Goal: Contribute content: Add original content to the website for others to see

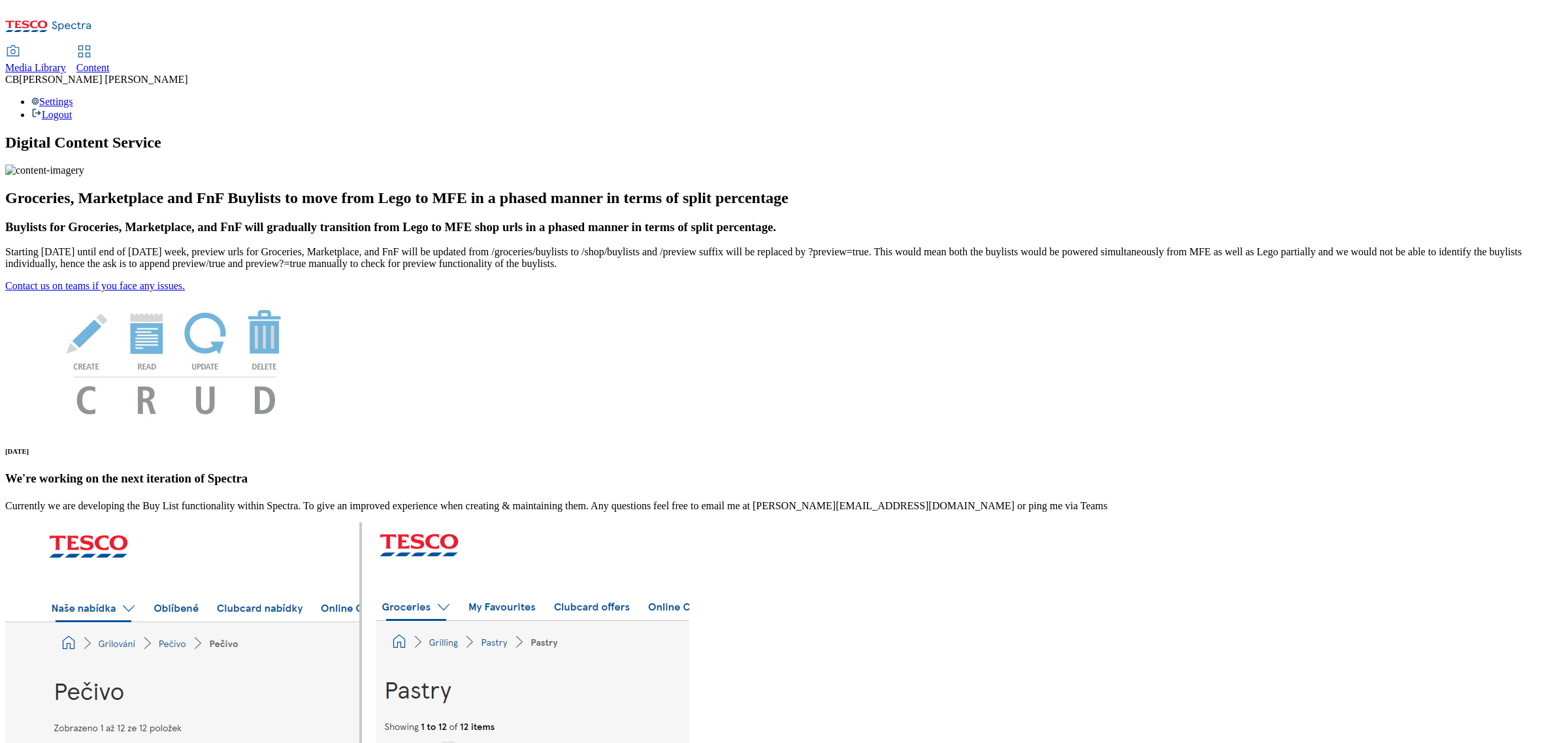
click at [66, 62] on div "Media Library" at bounding box center [35, 68] width 60 height 12
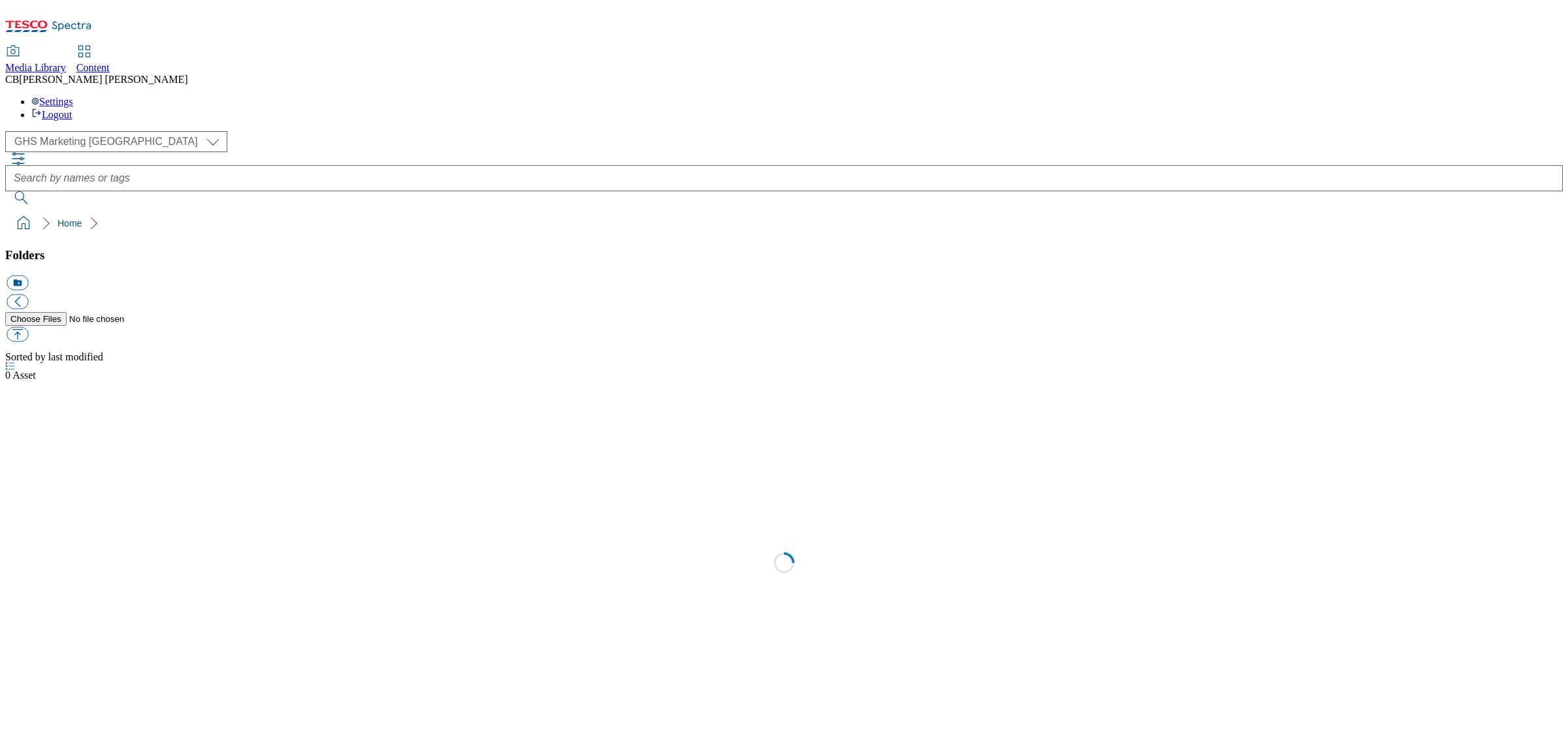
select select "flare-ghs-mktg"
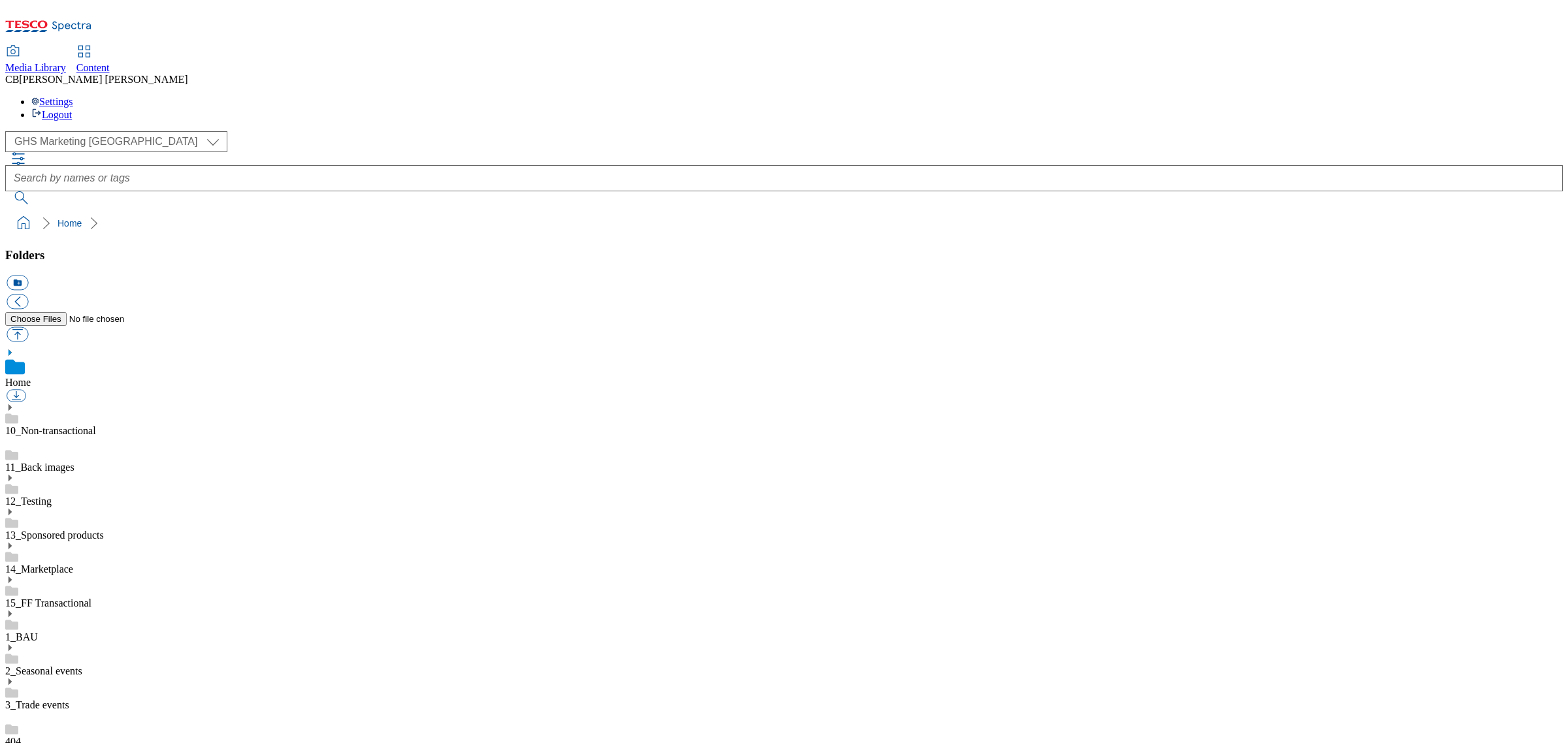
scroll to position [1, 0]
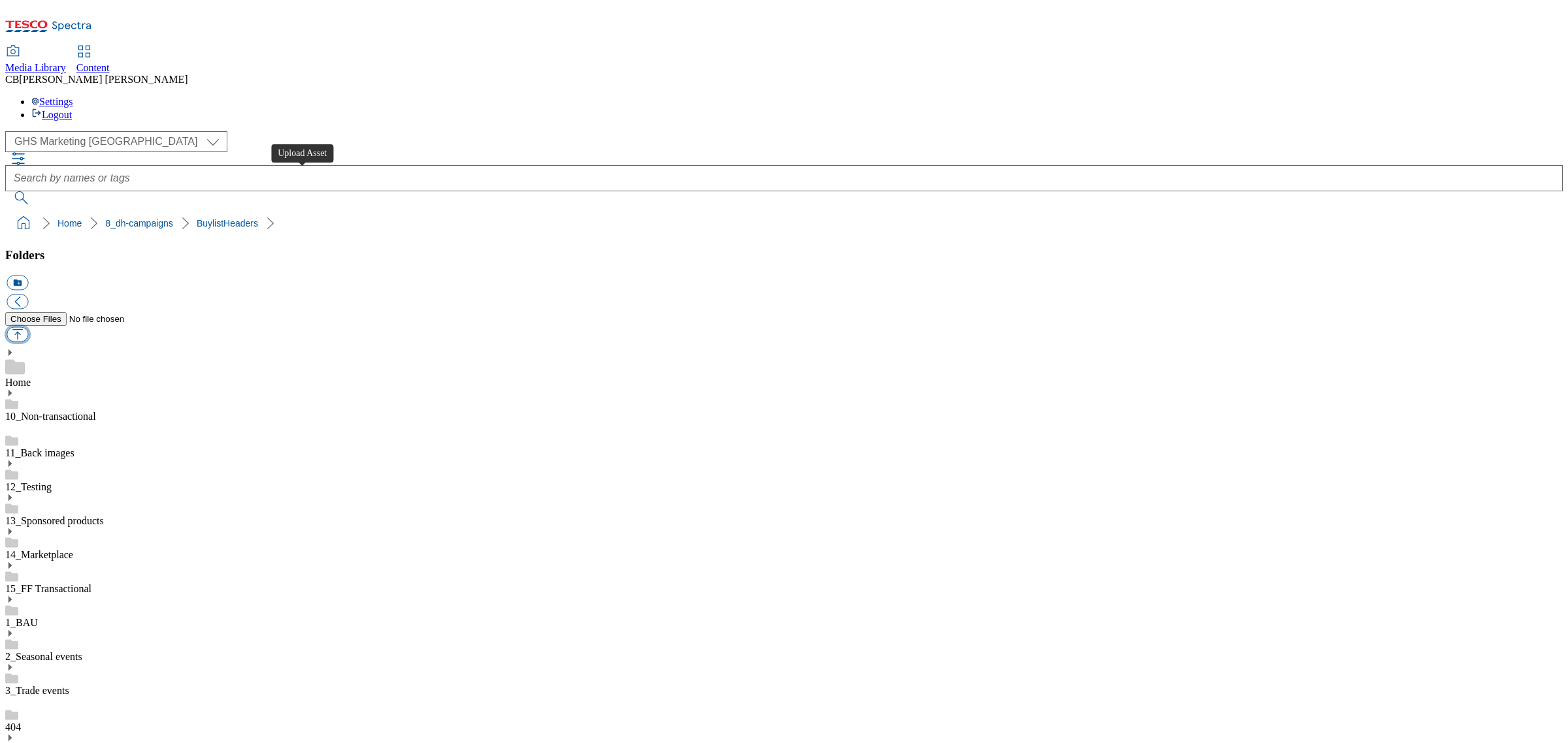
click at [28, 327] on button "button" at bounding box center [18, 335] width 22 height 15
type input "C:\fakepath\1754036690744-ad541666_Jaffa_Citrus_LegoBrand_H_1184x333_V2.jpg"
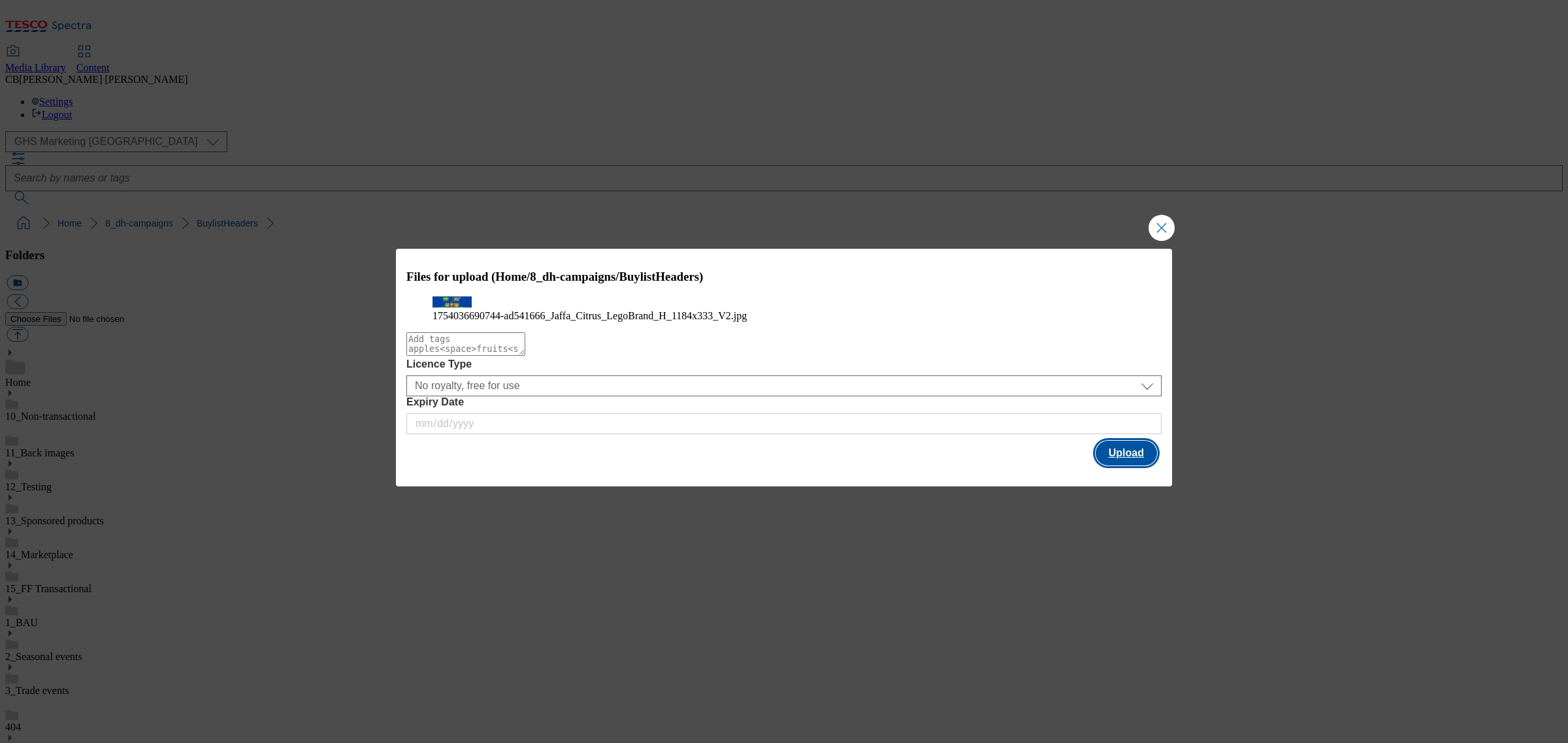
click at [1122, 465] on button "Upload" at bounding box center [1126, 454] width 61 height 25
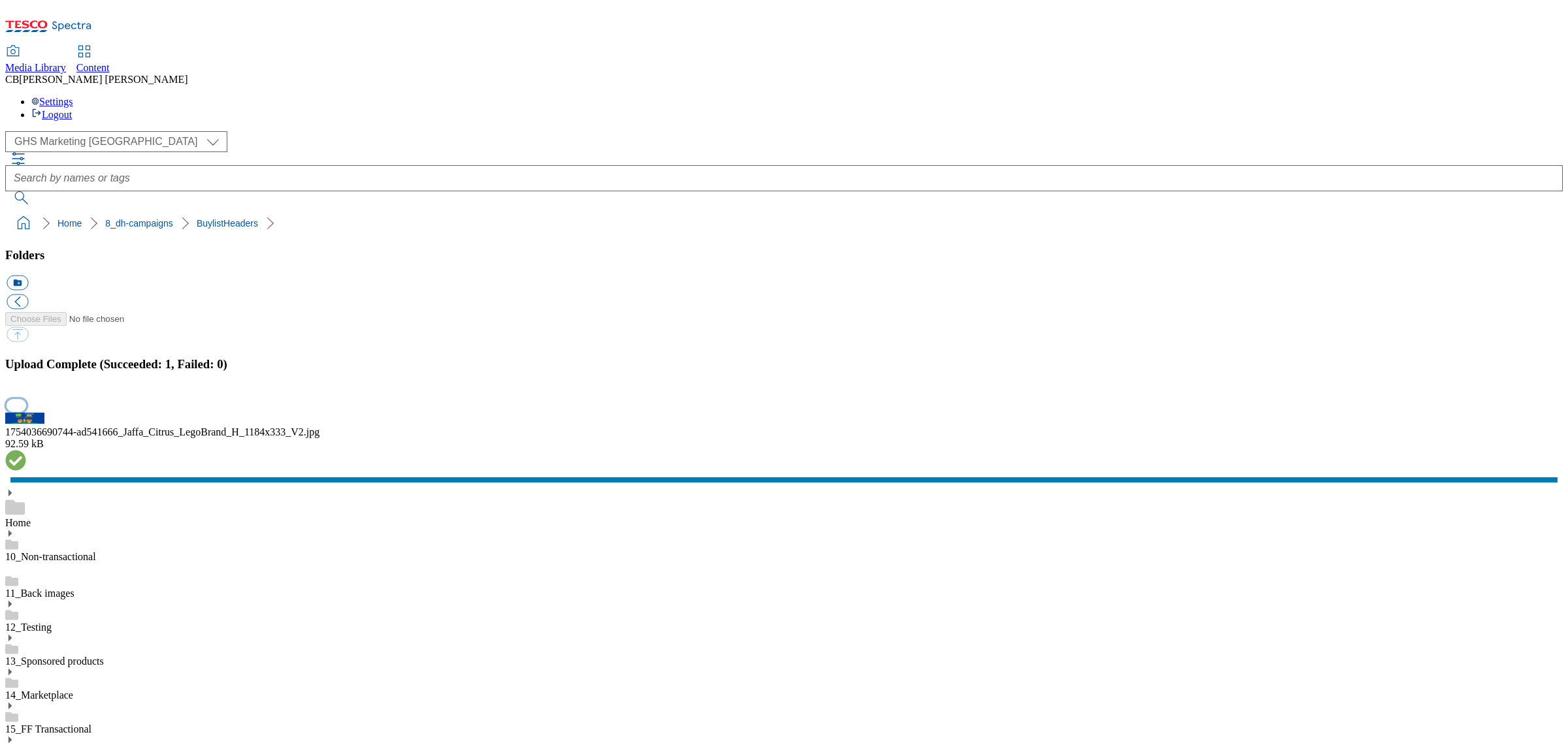
click at [26, 412] on button "button" at bounding box center [16, 405] width 19 height 13
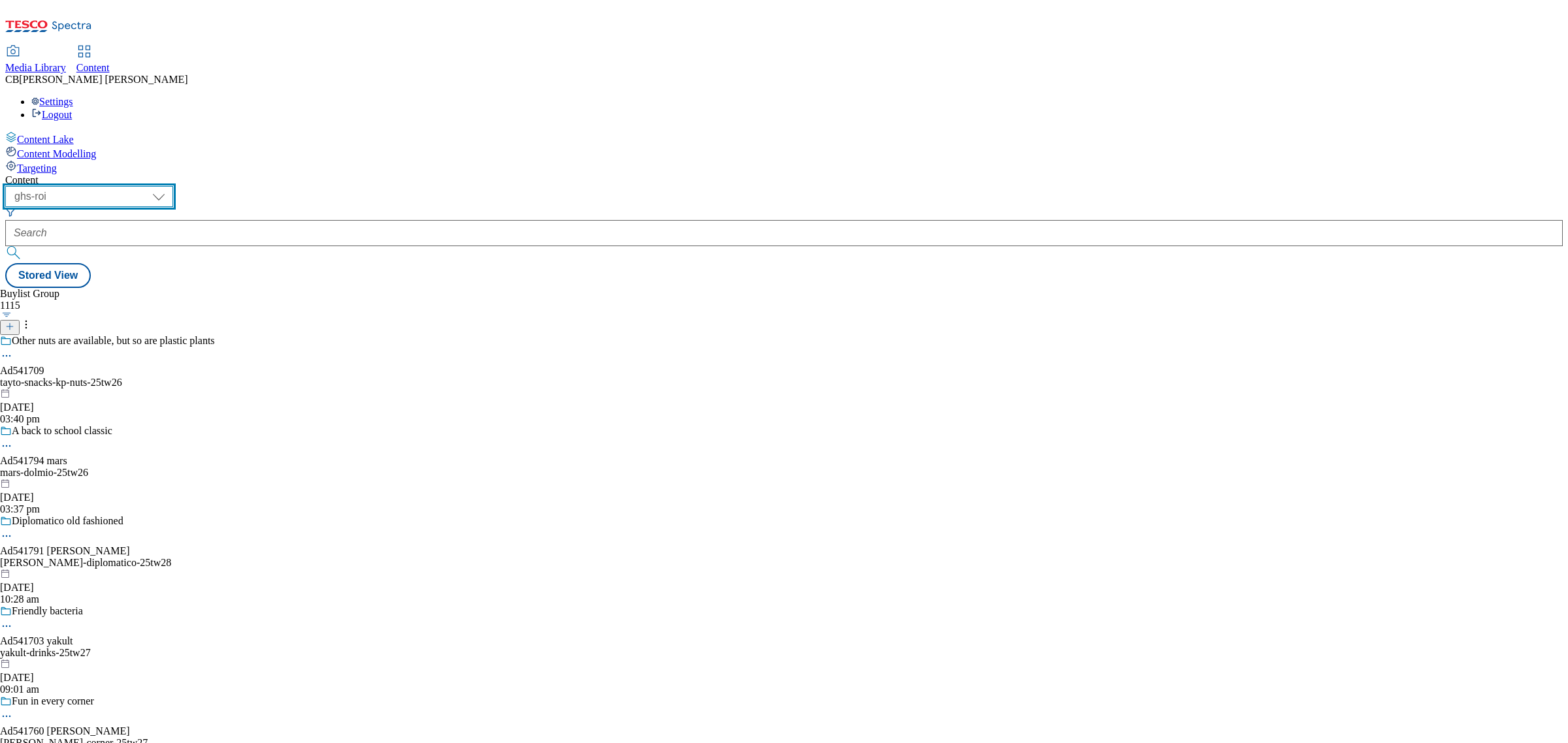
click at [173, 186] on select "ghs-roi ghs-[GEOGRAPHIC_DATA]" at bounding box center [89, 196] width 168 height 21
select select "ghs-[GEOGRAPHIC_DATA]"
click at [169, 186] on select "ghs-roi ghs-[GEOGRAPHIC_DATA]" at bounding box center [89, 196] width 168 height 21
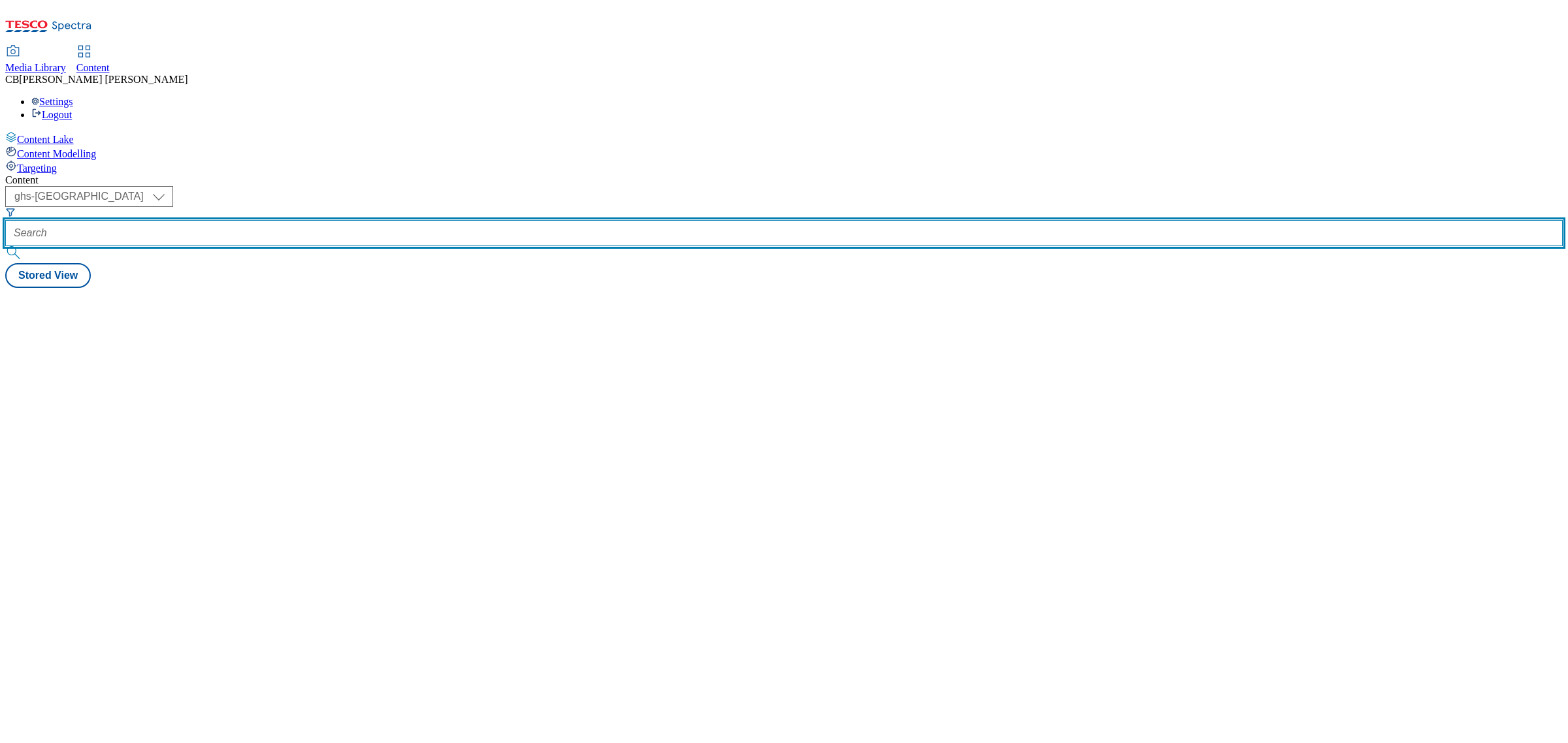
click at [312, 220] on input "text" at bounding box center [784, 232] width 1558 height 26
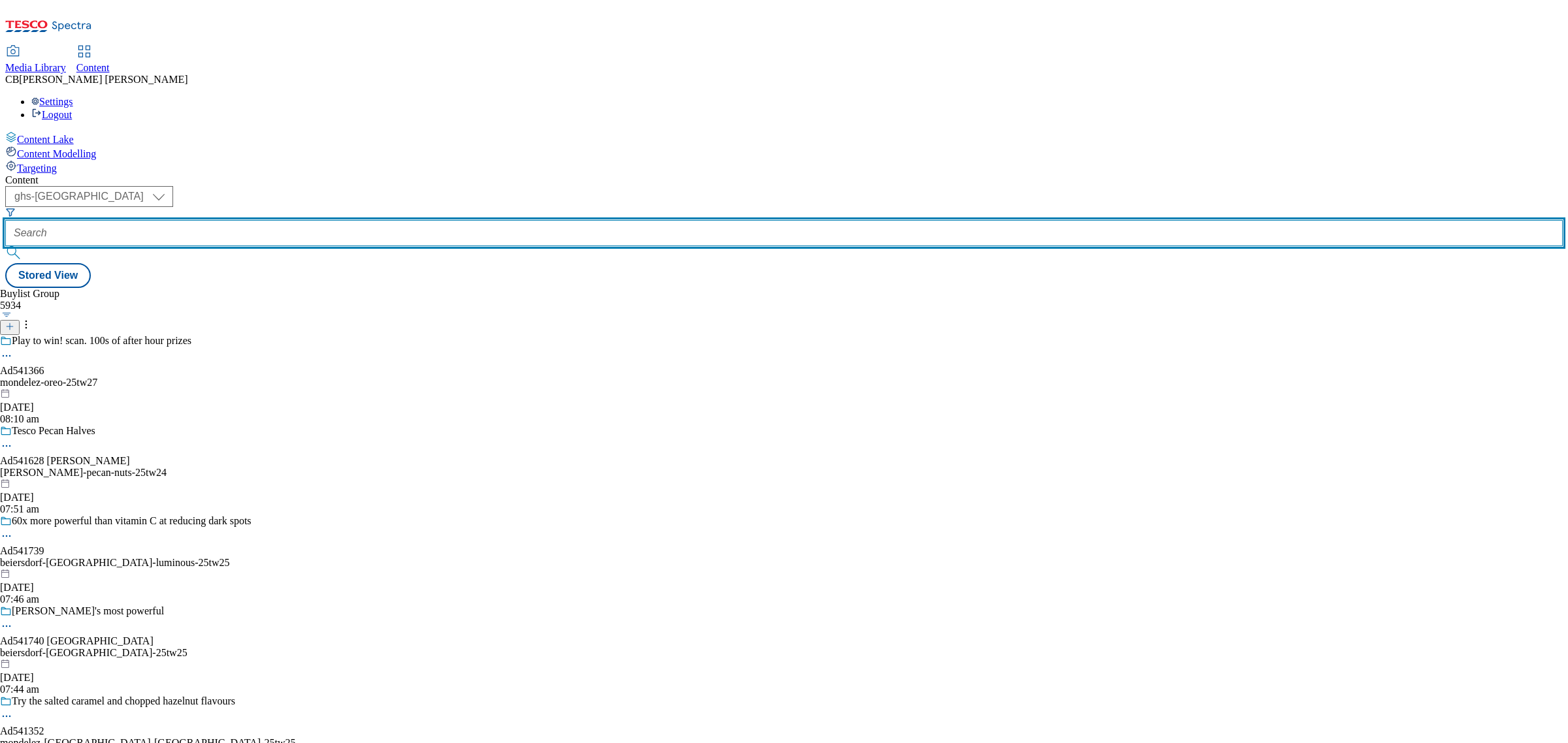
paste input "amt-fruit-jaffa-25tw2"
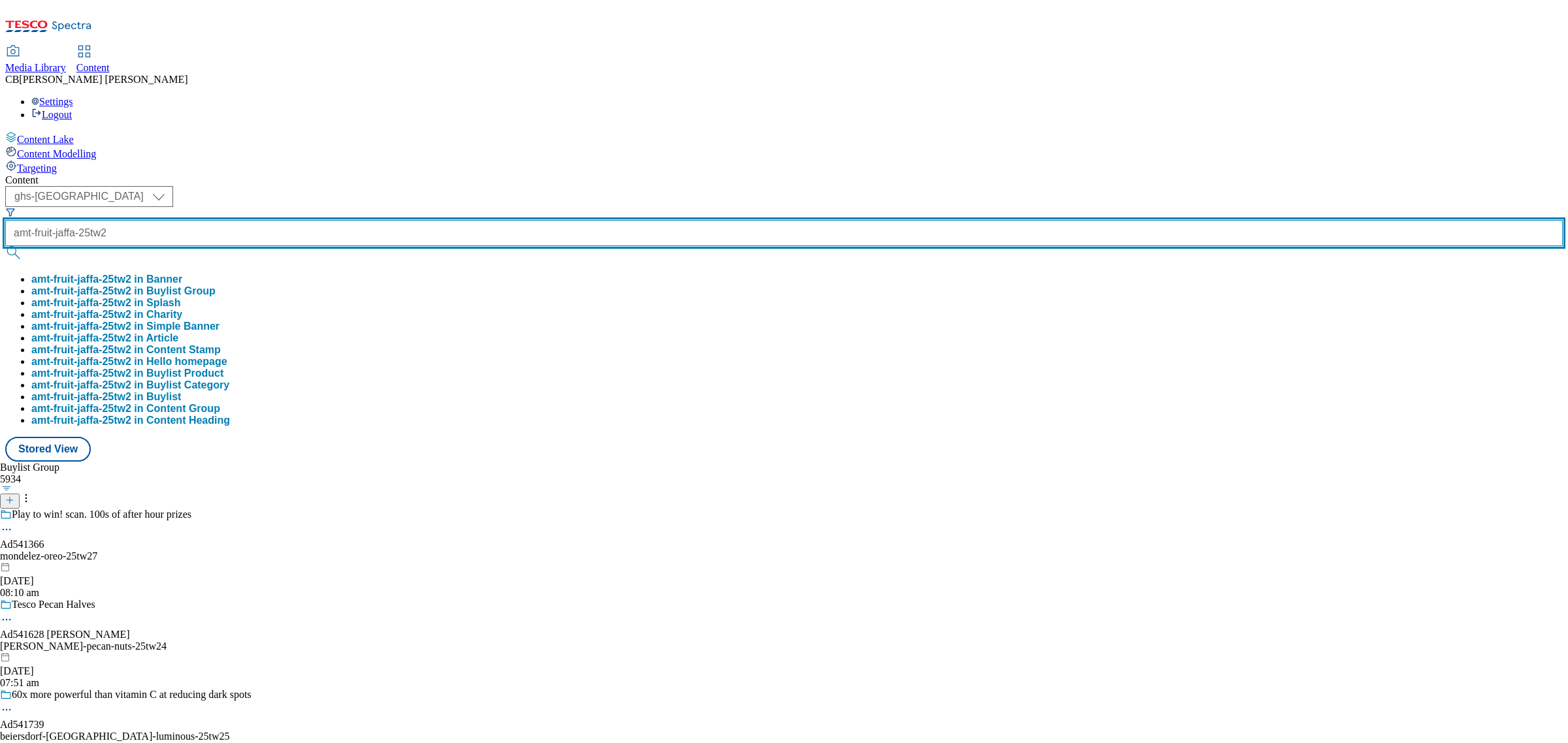
type input "amt-fruit-jaffa-25tw2"
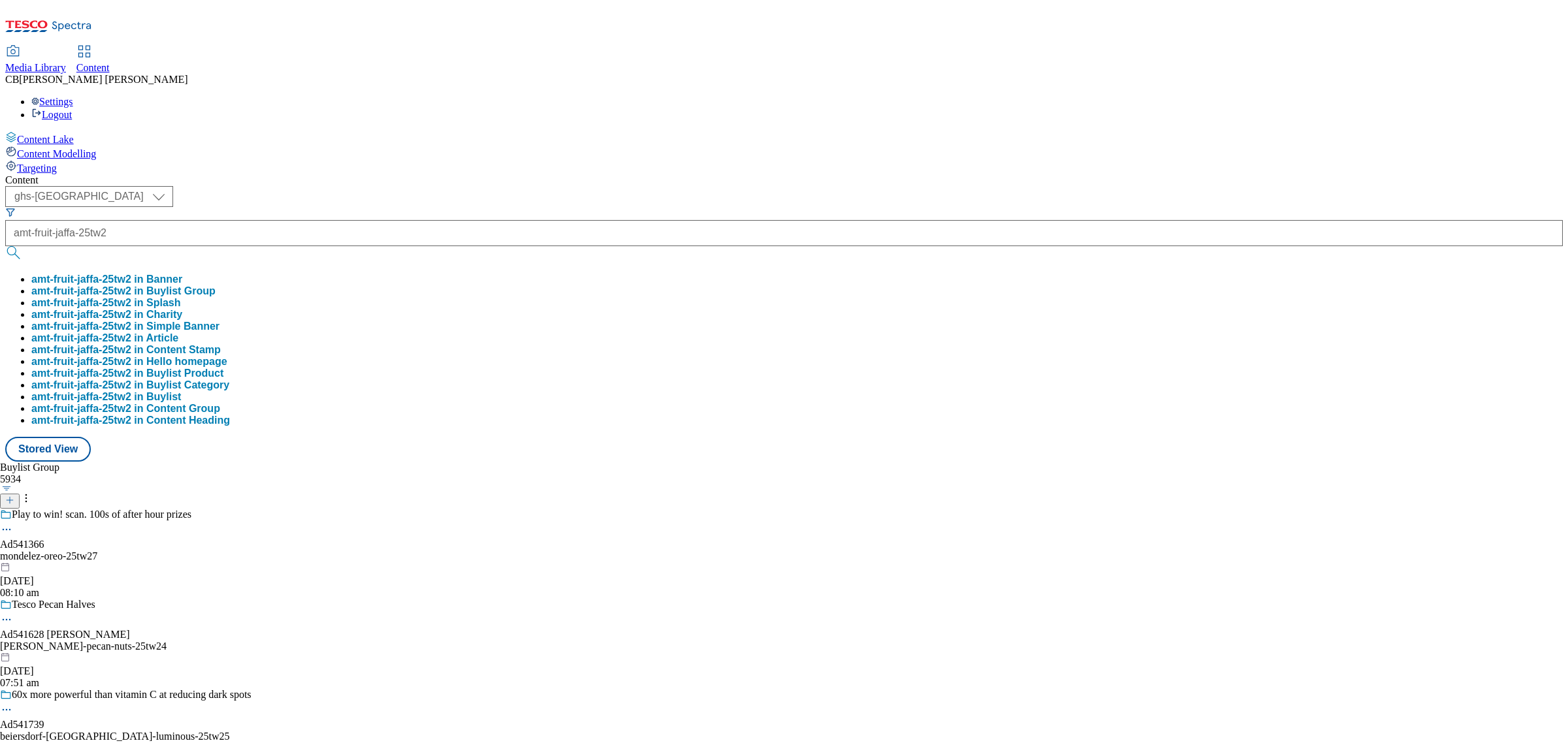
click at [216, 285] on button "amt-fruit-jaffa-25tw2 in Buylist Group" at bounding box center [123, 291] width 185 height 12
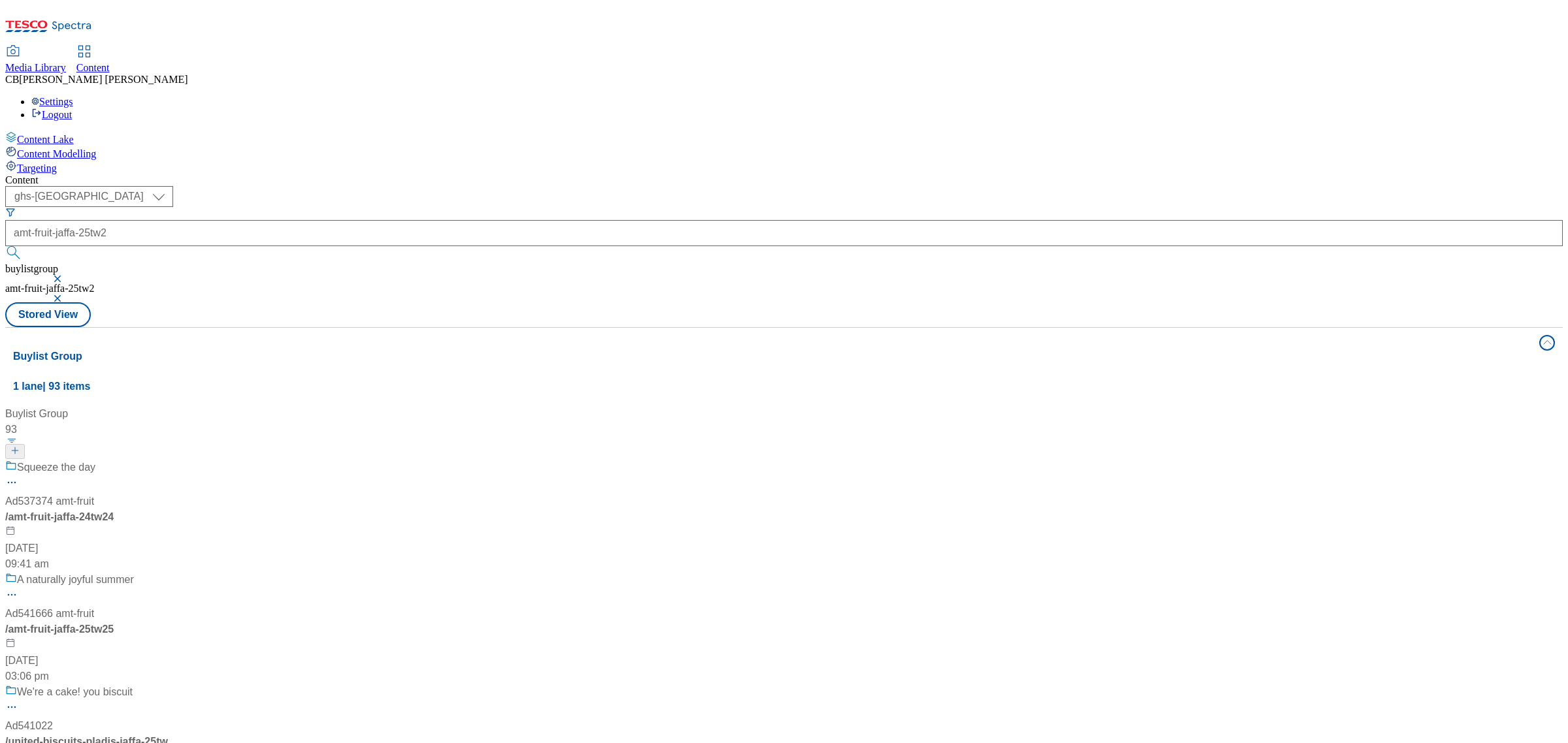
click at [258, 460] on div "Squeeze the day Ad537374 amt-fruit / amt-fruit-jaffa-24tw24 23 Jul 2024 09:41 am" at bounding box center [132, 516] width 253 height 112
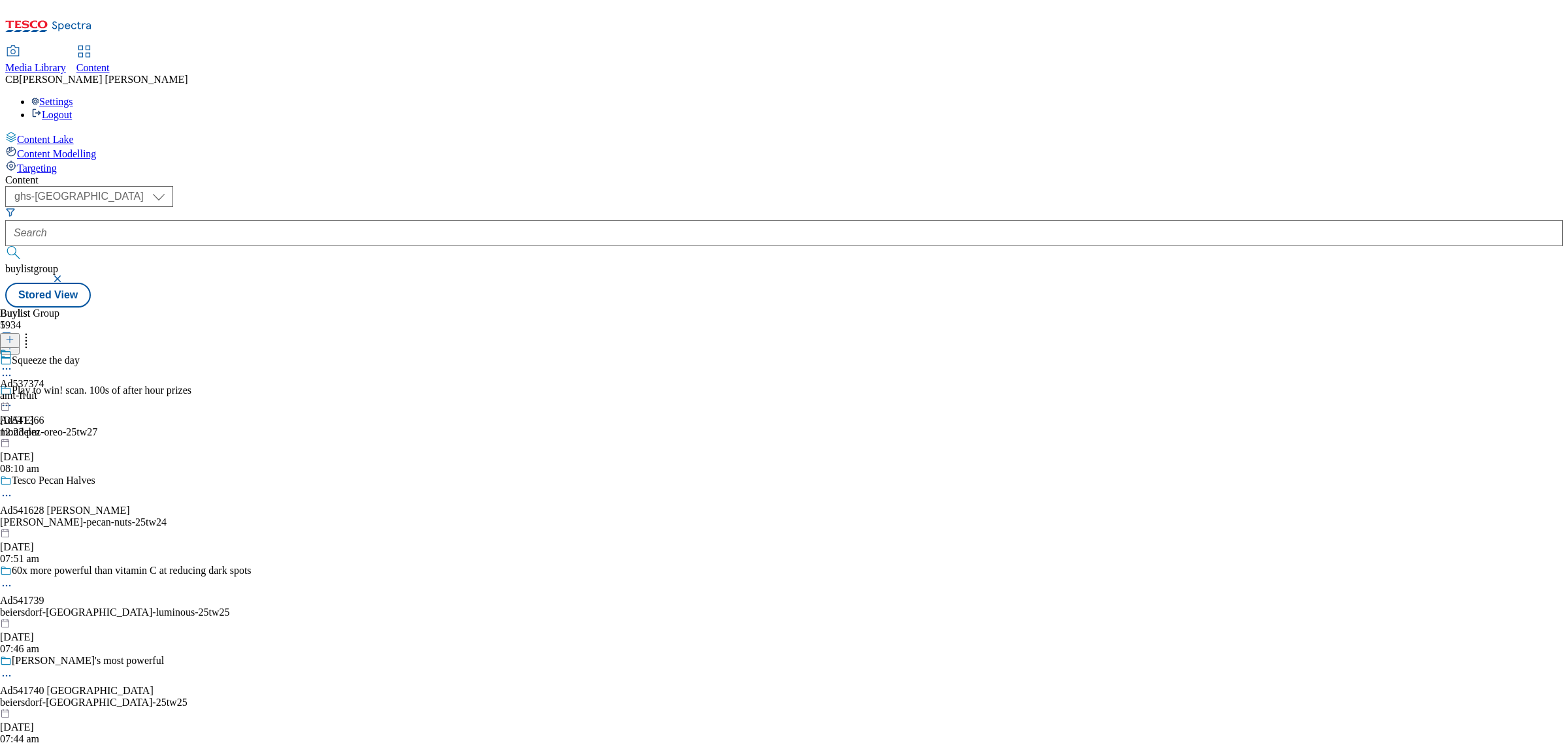
click at [8, 368] on circle at bounding box center [7, 369] width 2 height 2
click at [108, 482] on span "Open Preview Url" at bounding box center [74, 487] width 68 height 10
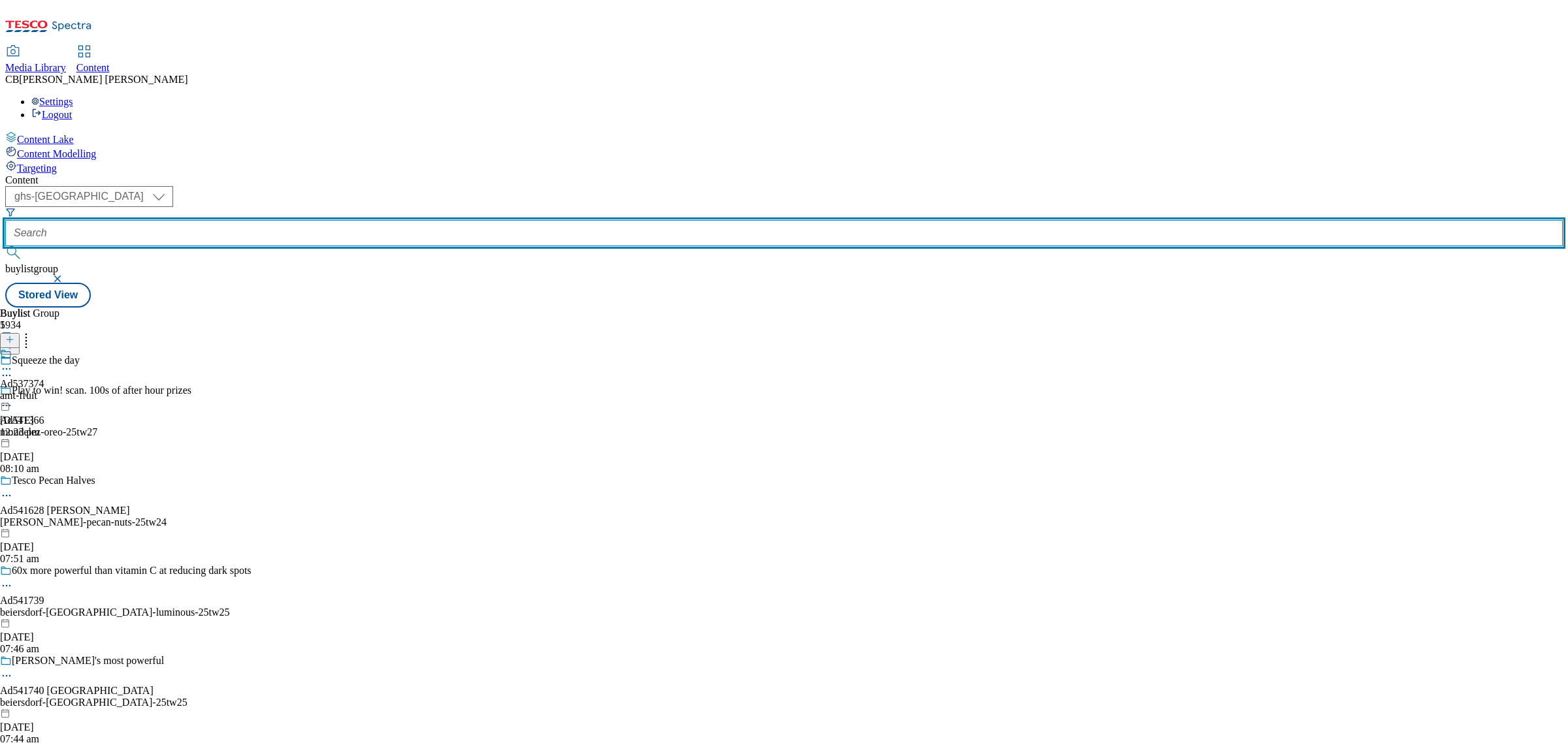
click at [320, 220] on input "text" at bounding box center [784, 232] width 1558 height 26
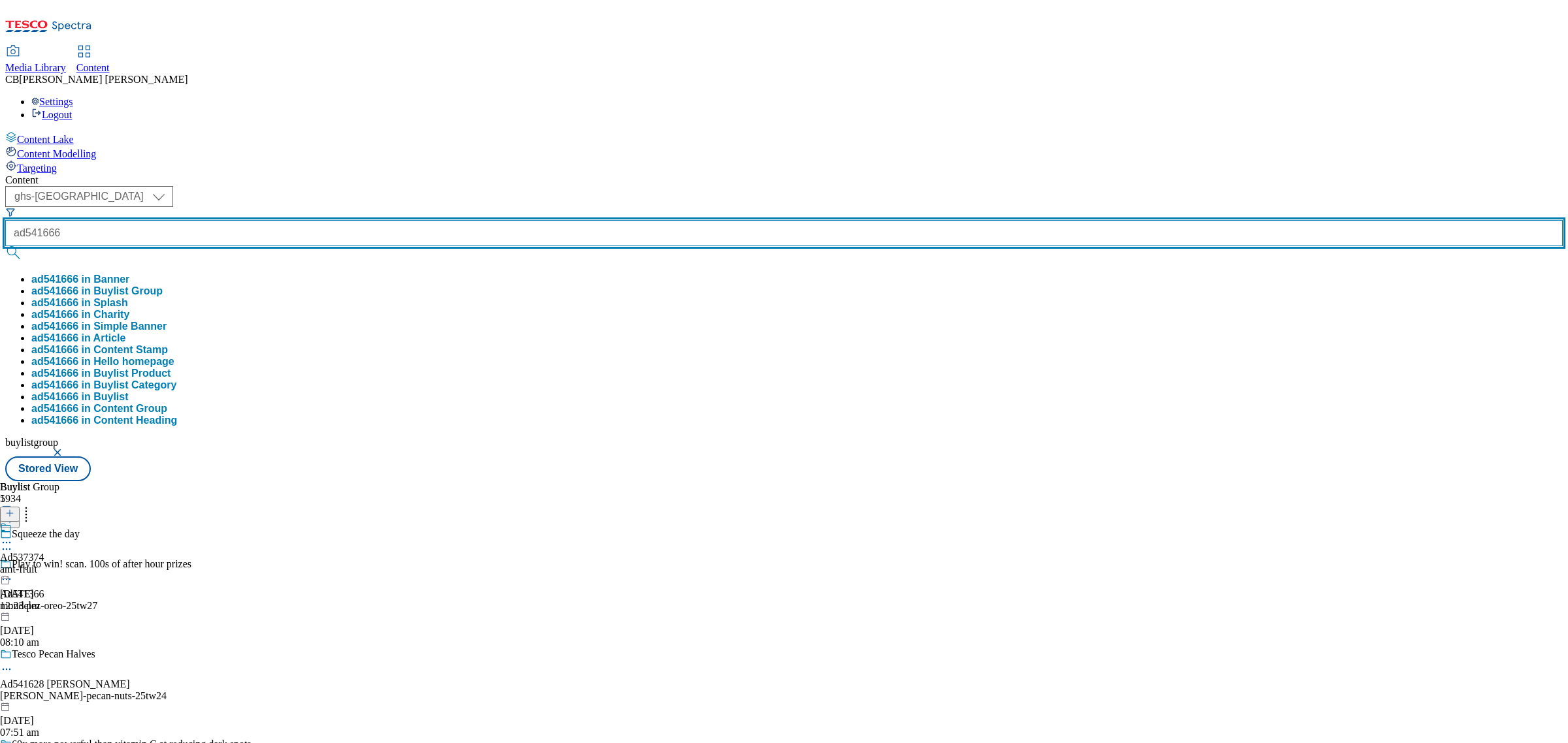
type input "ad541666"
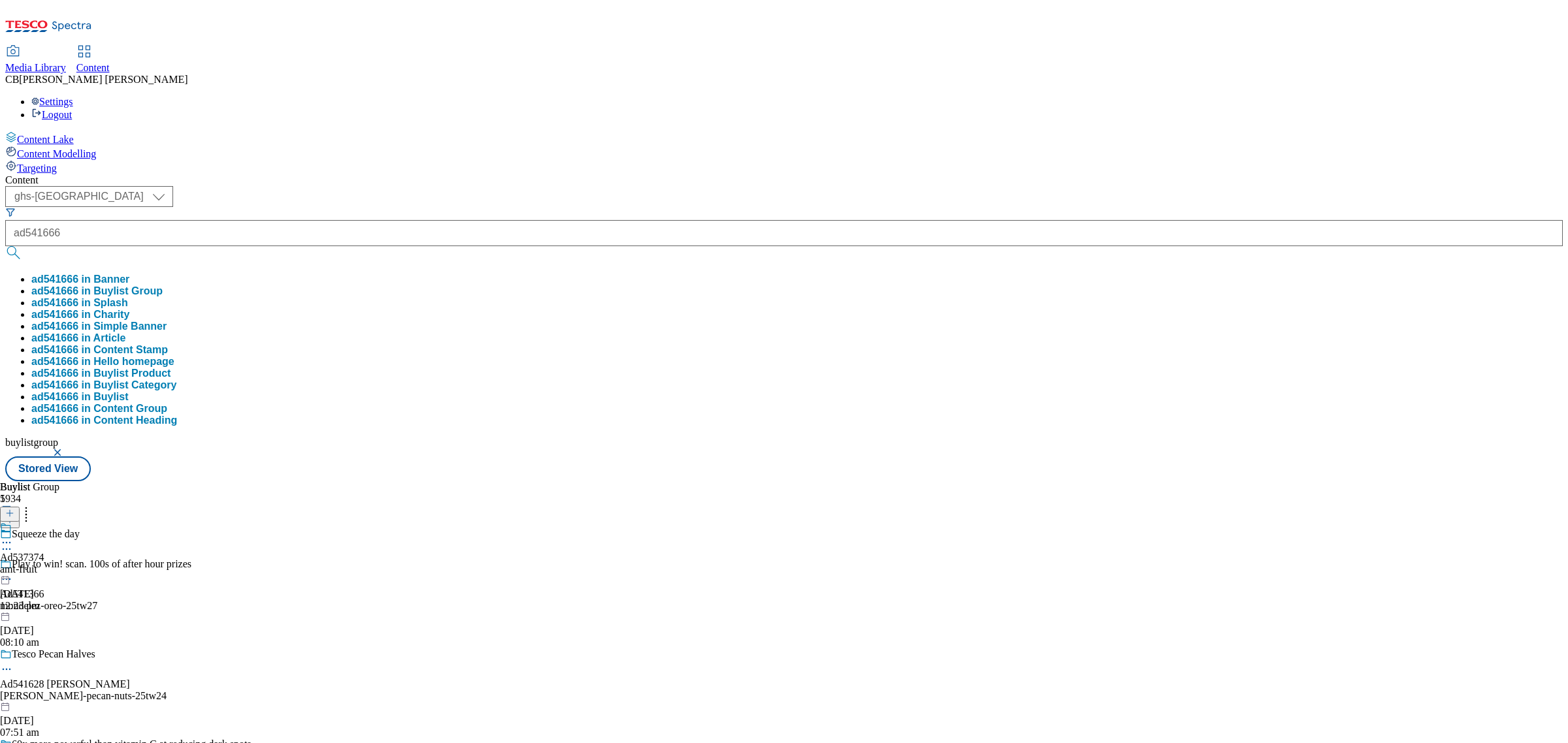
click at [163, 285] on button "ad541666 in Buylist Group" at bounding box center [96, 291] width 132 height 12
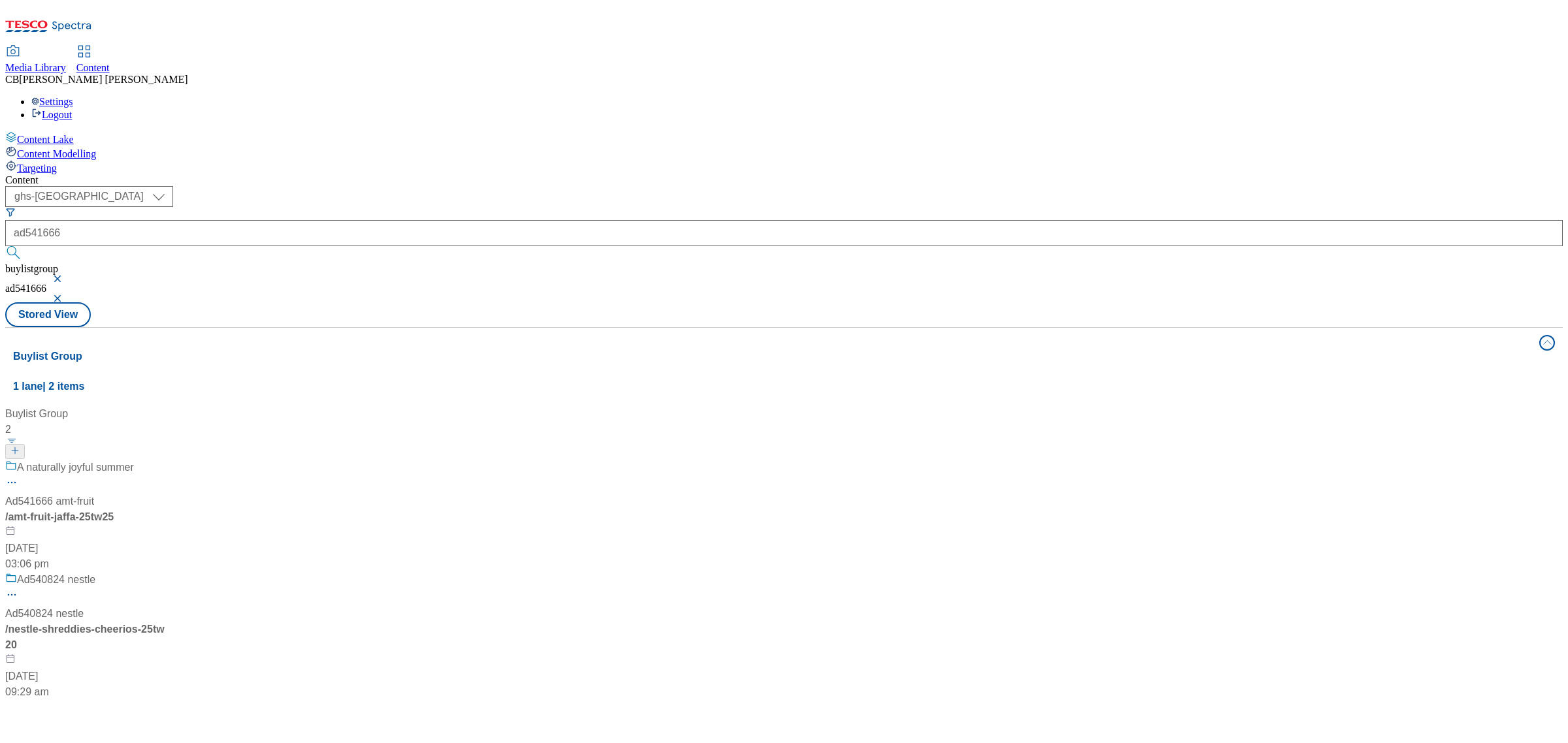
click at [169, 509] on div "/ amt-fruit-jaffa-25tw25" at bounding box center [86, 517] width 164 height 16
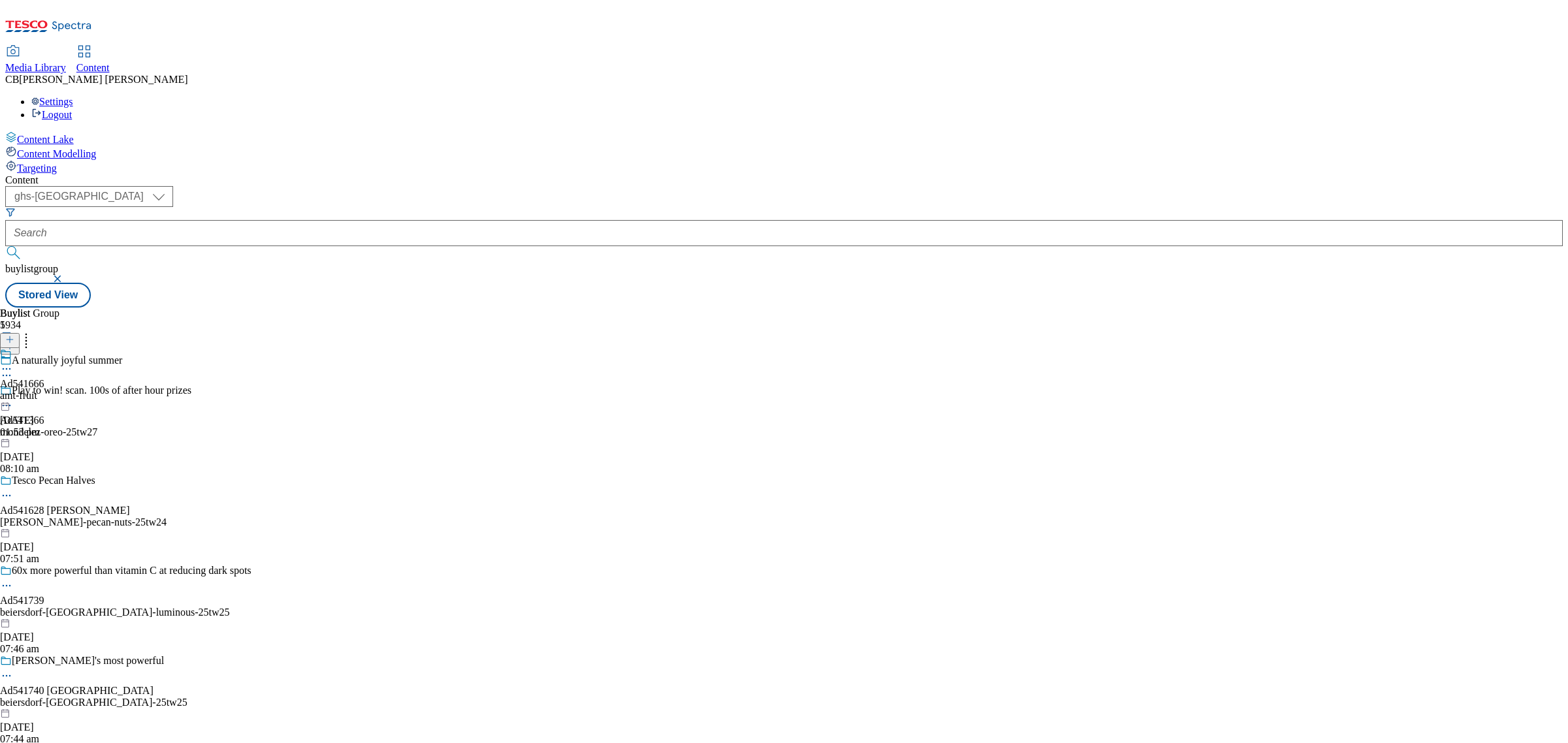
click at [13, 362] on icon at bounding box center [7, 369] width 13 height 13
click at [114, 479] on button "Open Preview Url" at bounding box center [70, 486] width 87 height 15
click at [13, 362] on icon at bounding box center [7, 369] width 13 height 13
click at [60, 388] on button "Edit" at bounding box center [43, 396] width 34 height 15
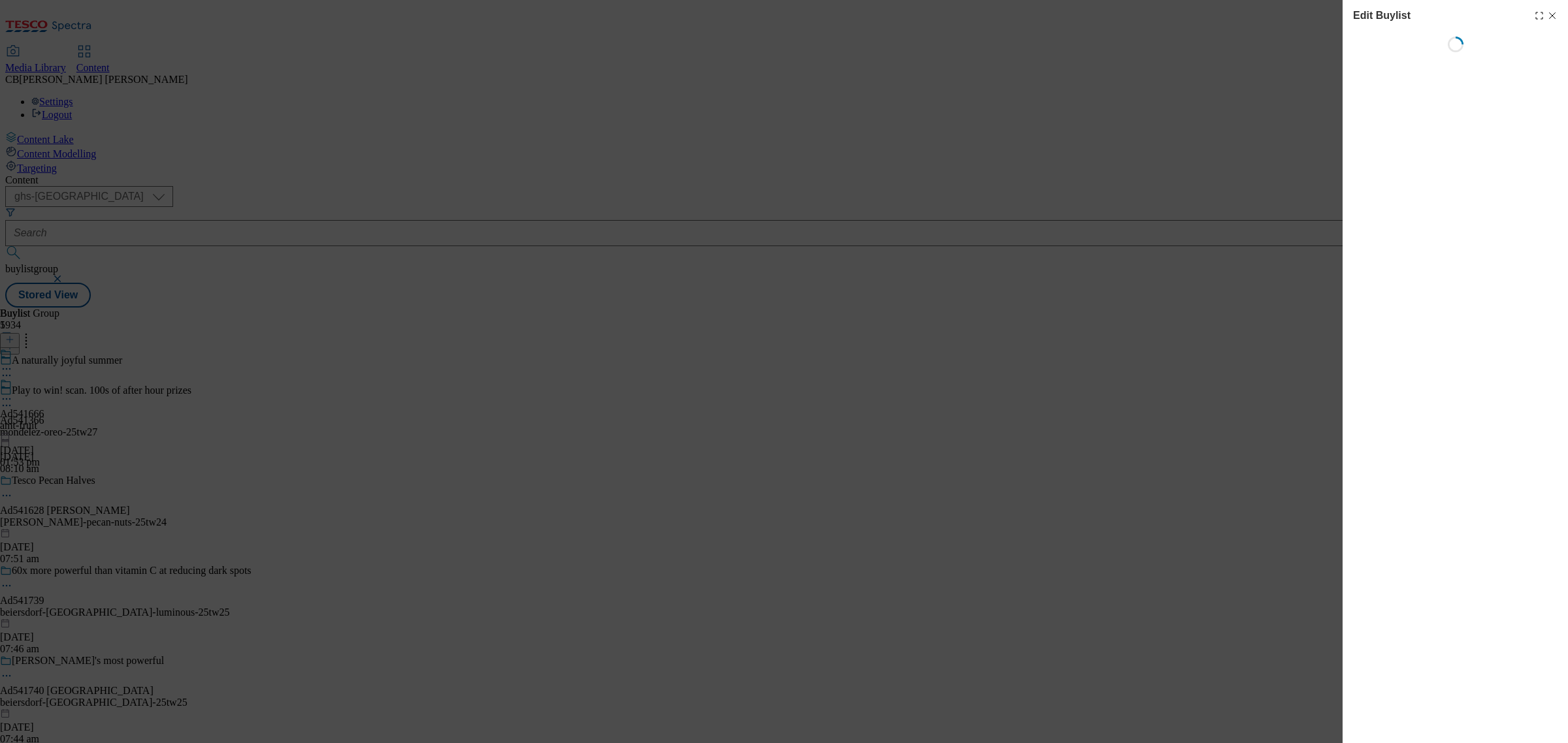
select select "tactical"
select select "supplier funded short term 1-3 weeks"
select select "dunnhumby"
select select "Banner"
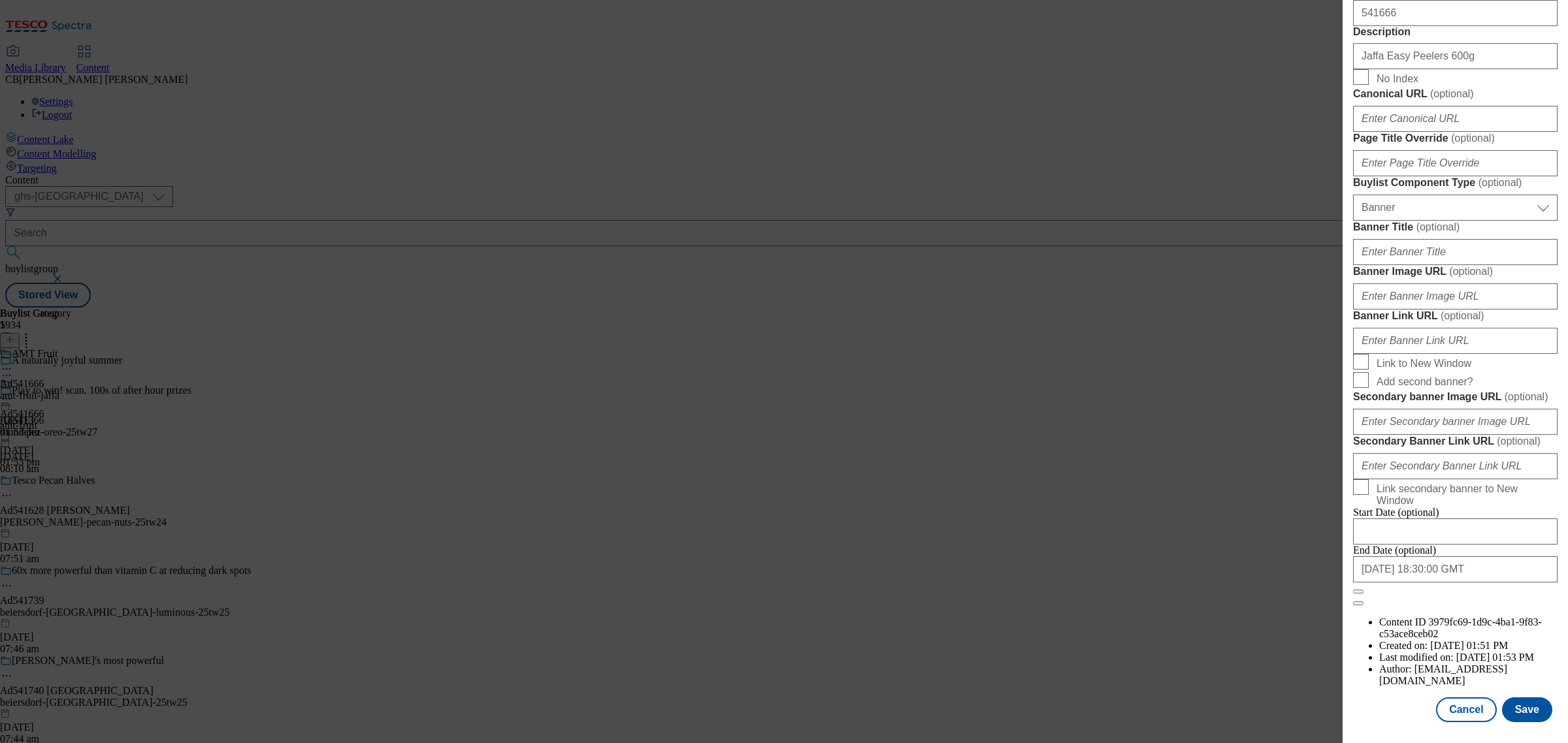
scroll to position [979, 0]
click at [1493, 309] on input "Banner Image URL ( optional )" at bounding box center [1456, 296] width 205 height 26
click at [1434, 283] on input "Banner Image URL ( optional )" at bounding box center [1456, 296] width 205 height 26
paste input "https://digitalcontent.api.tesco.com/v2/media/ghs-mktg/2330b102-1cef-4931-9054-…"
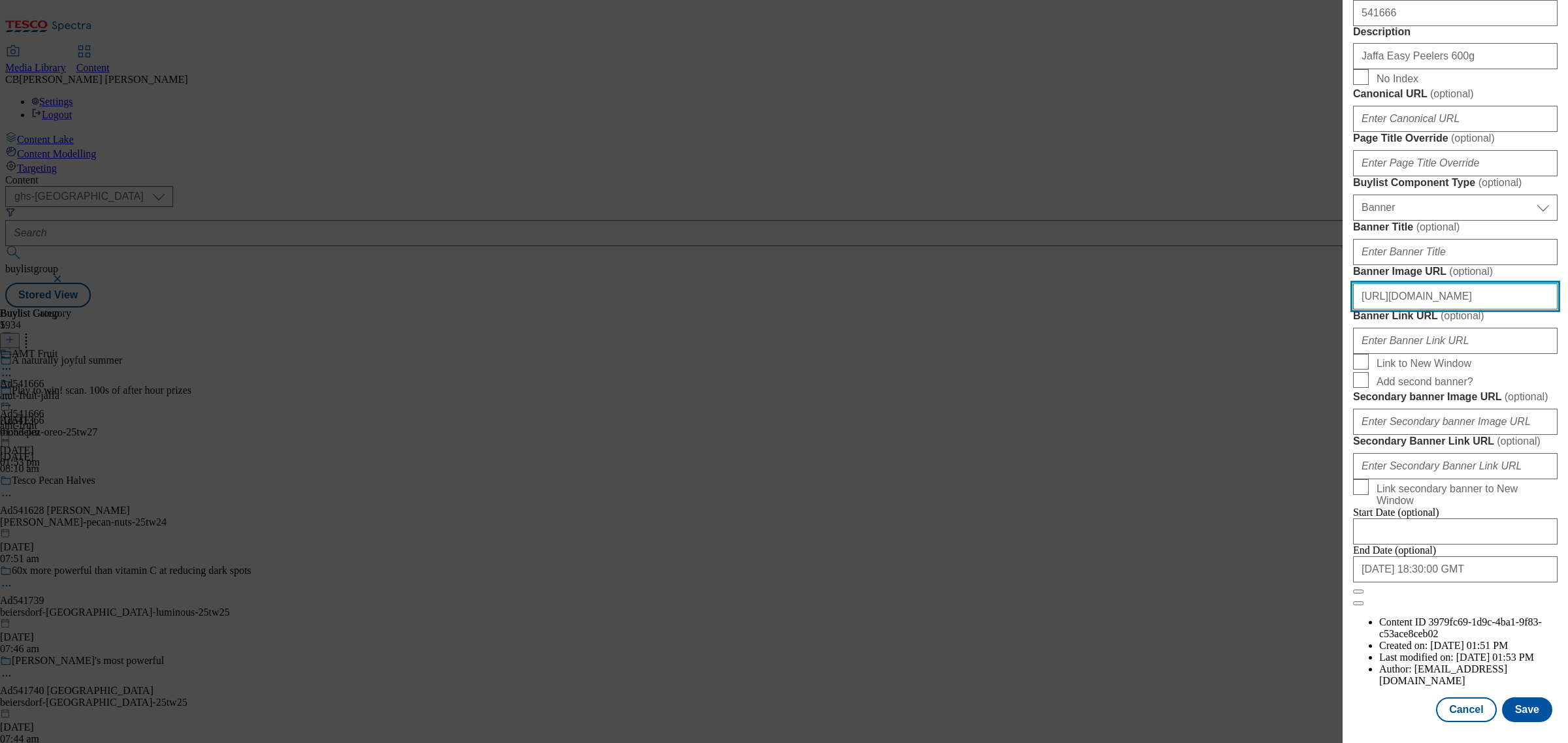
scroll to position [0, 440]
type input "https://digitalcontent.api.tesco.com/v2/media/ghs-mktg/2330b102-1cef-4931-9054-…"
click at [1513, 704] on button "Save" at bounding box center [1527, 710] width 50 height 25
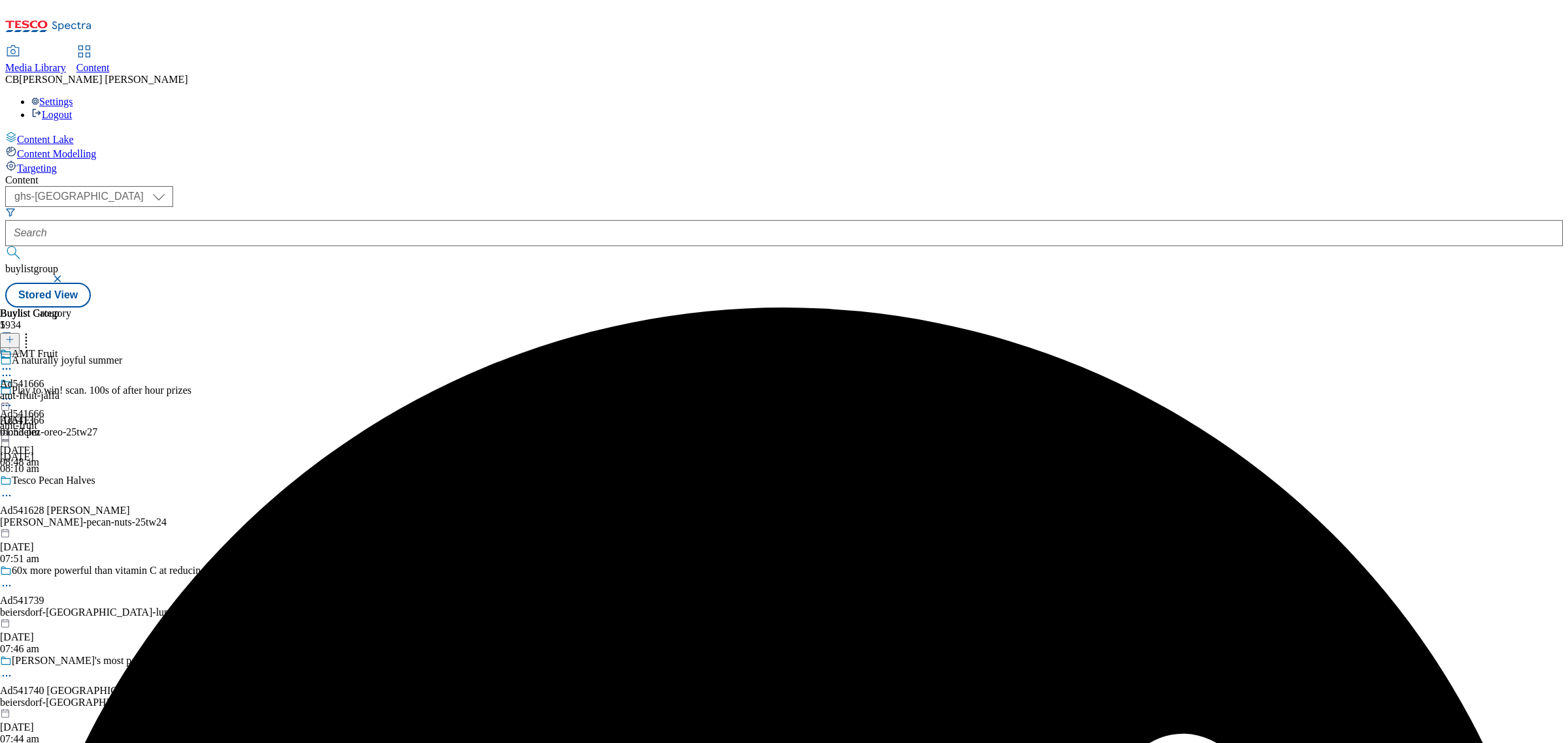
click at [13, 392] on icon at bounding box center [7, 399] width 13 height 13
click at [71, 482] on span "Preview" at bounding box center [55, 487] width 31 height 10
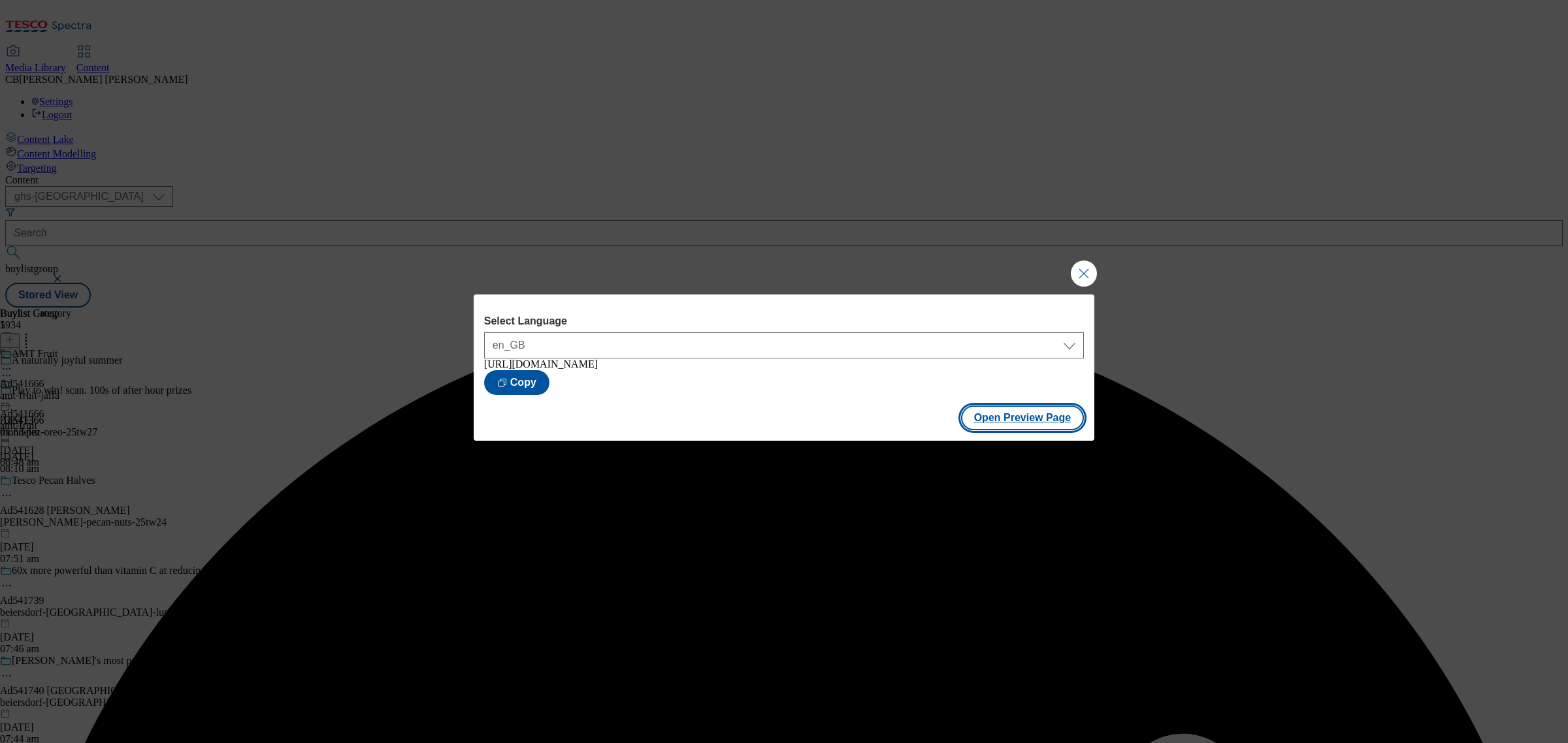
click at [1062, 421] on button "Open Preview Page" at bounding box center [1023, 418] width 123 height 25
click at [1083, 274] on button "Close Modal" at bounding box center [1083, 273] width 26 height 26
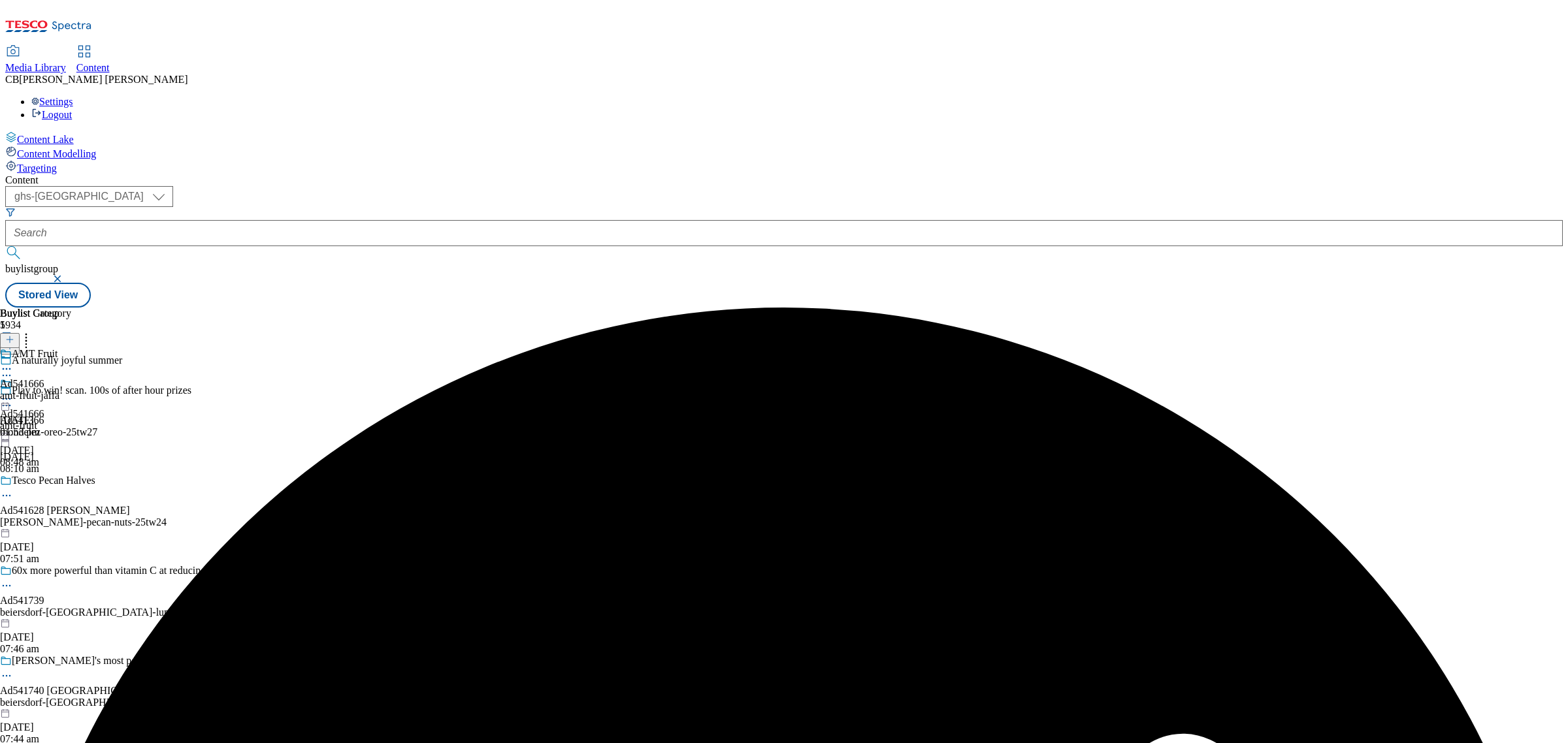
click at [13, 392] on icon at bounding box center [7, 399] width 13 height 13
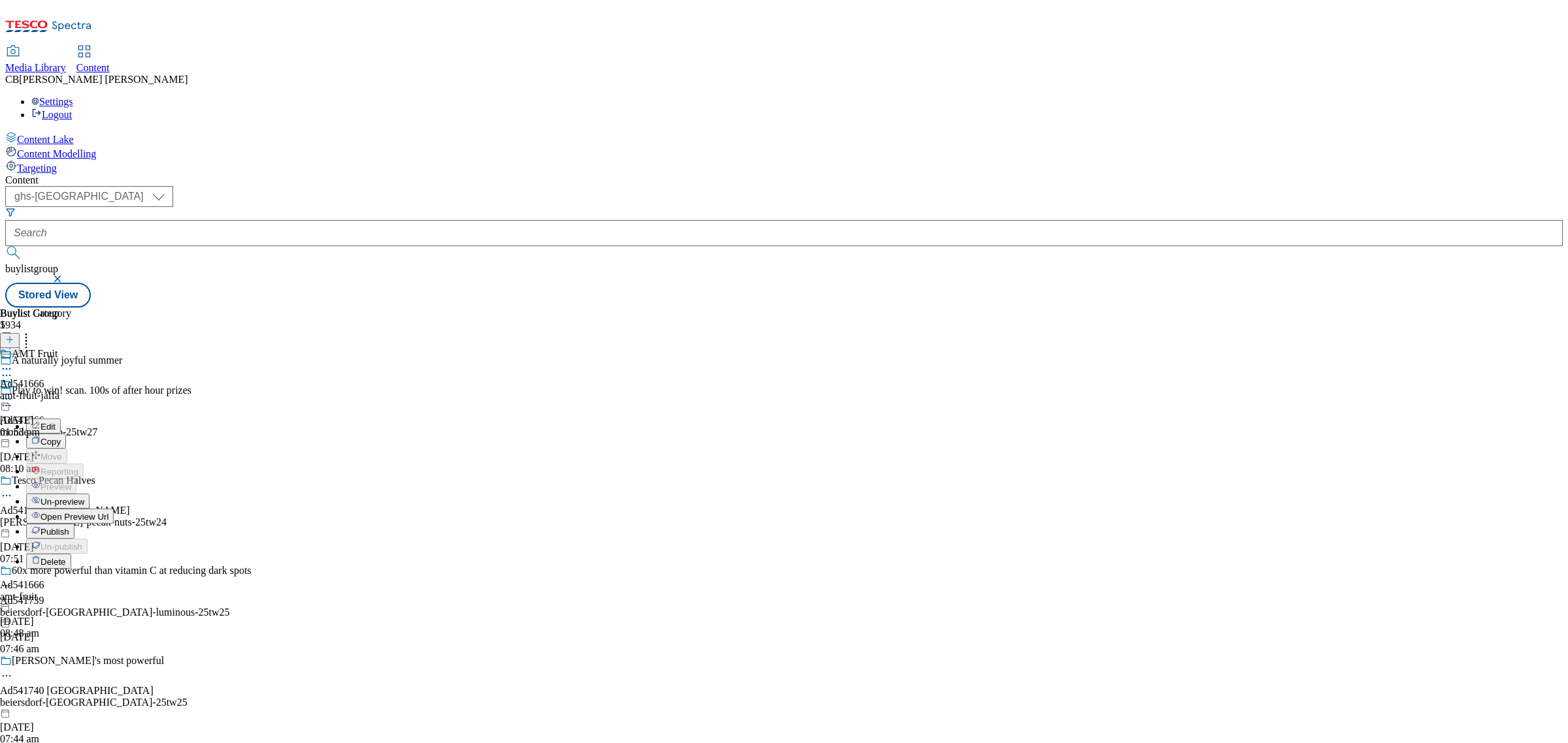
click at [70, 527] on span "Publish" at bounding box center [55, 532] width 29 height 10
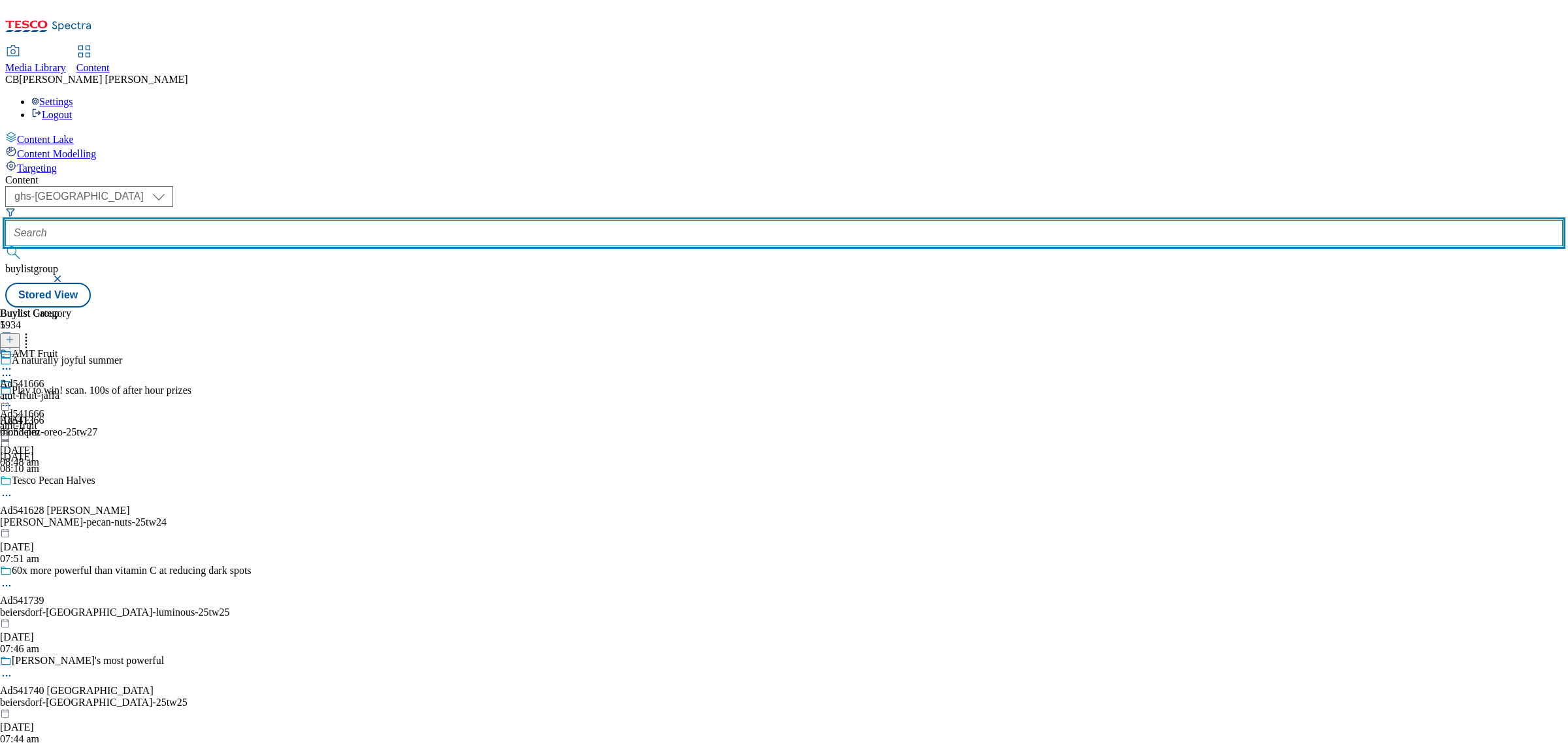
click at [326, 220] on input "text" at bounding box center [784, 232] width 1558 height 26
paste input "arla-lacto-25tw25"
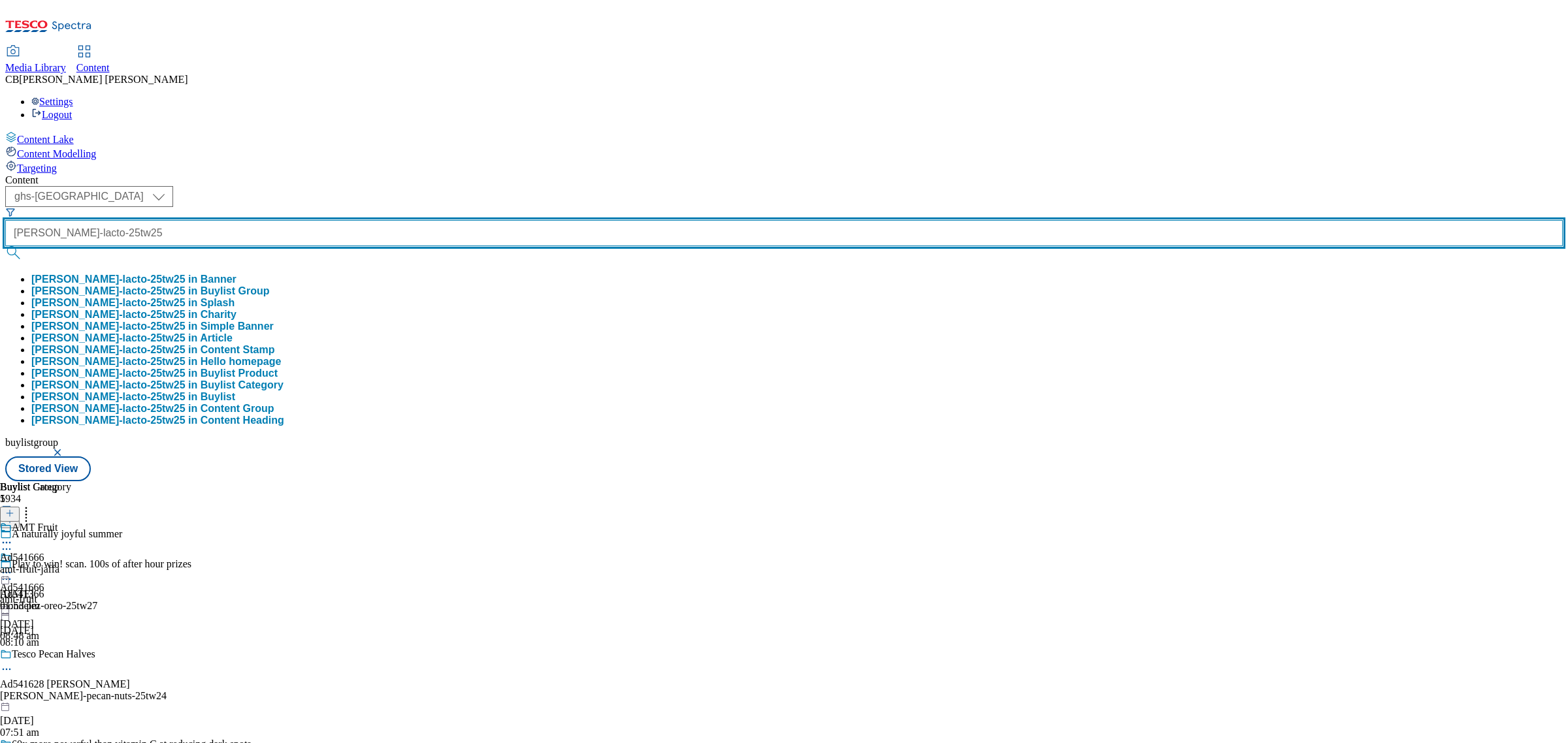
type input "arla-lacto-25tw25"
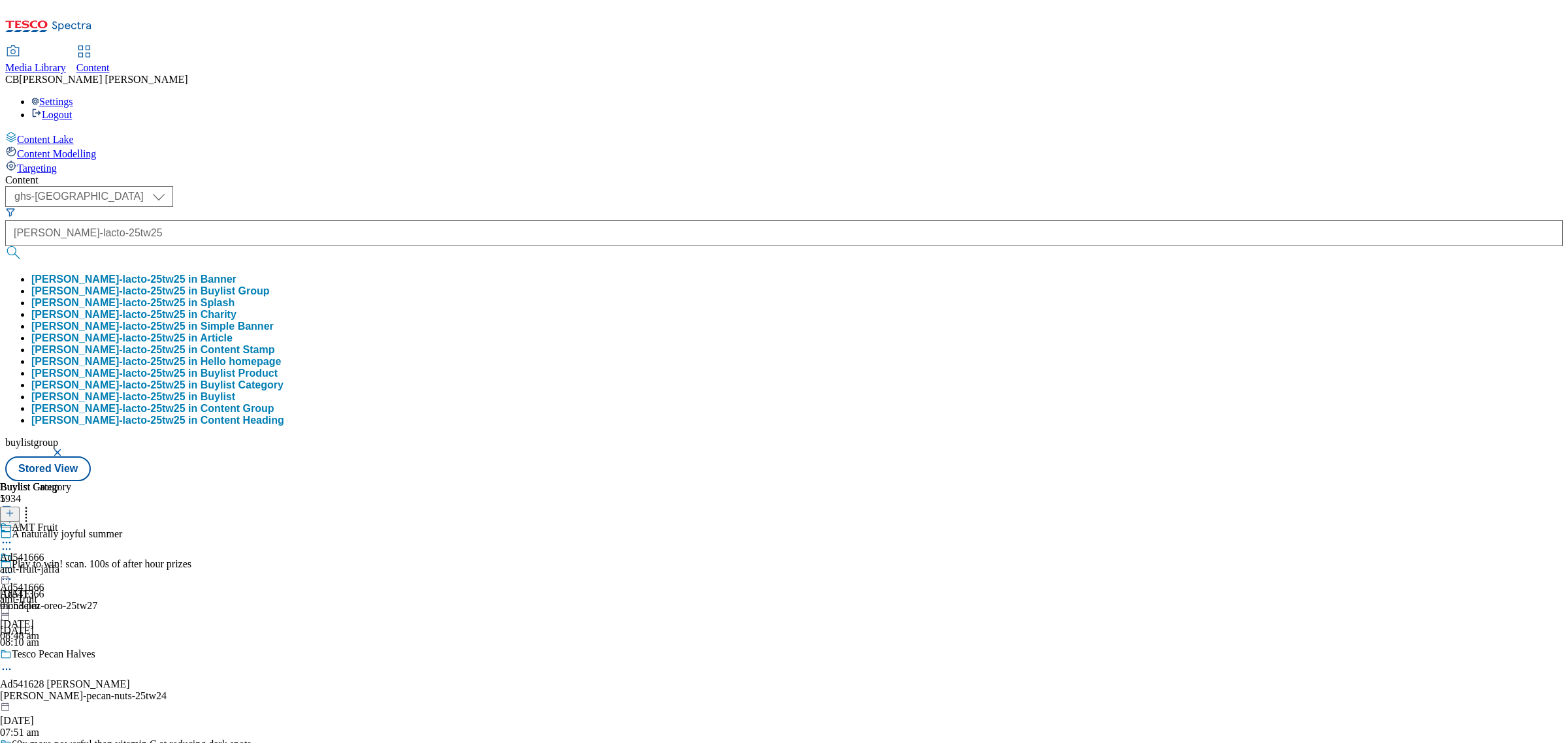
click at [270, 285] on button "arla-lacto-25tw25 in Buylist Group" at bounding box center [150, 291] width 238 height 12
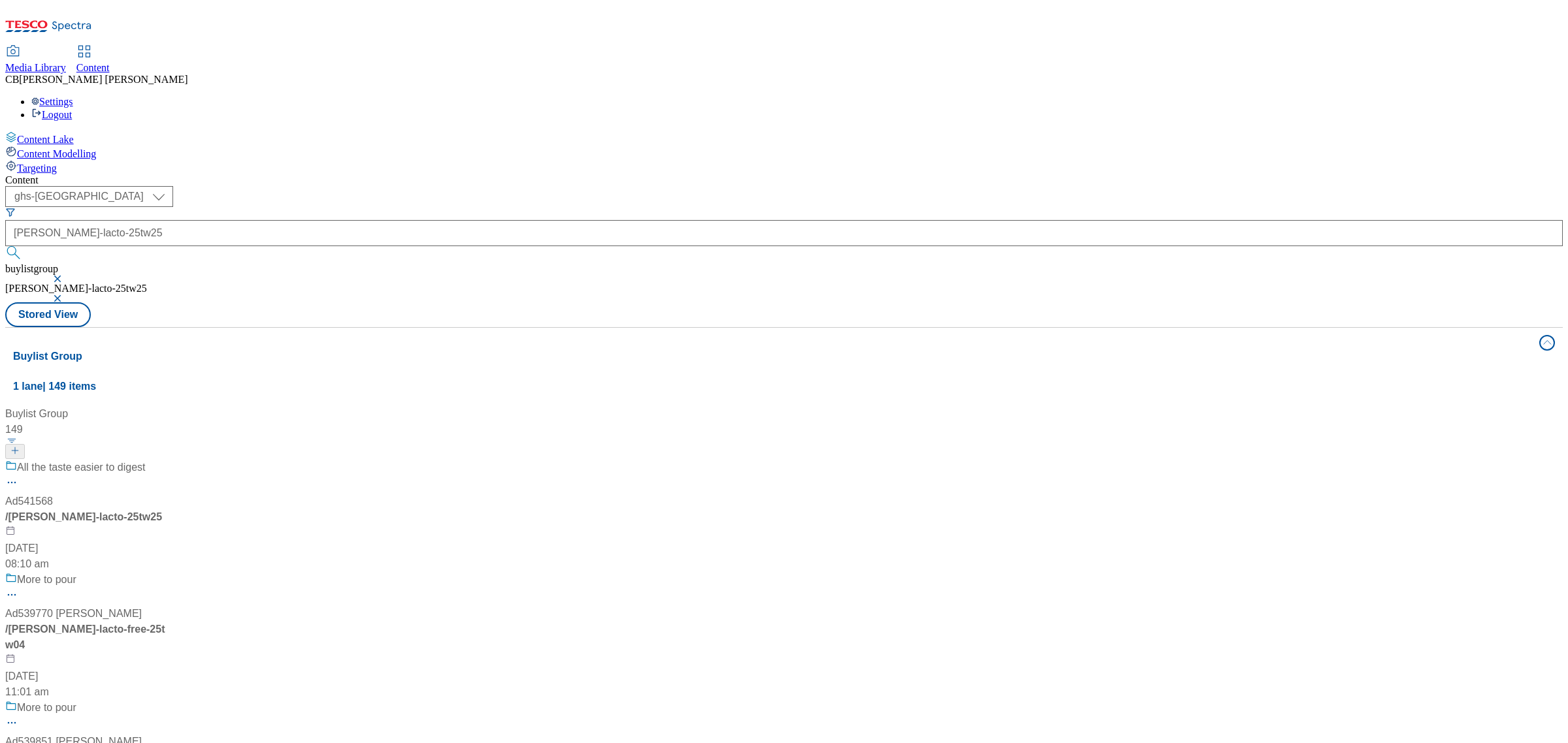
click at [184, 460] on div "All the taste easier to digest" at bounding box center [94, 476] width 179 height 34
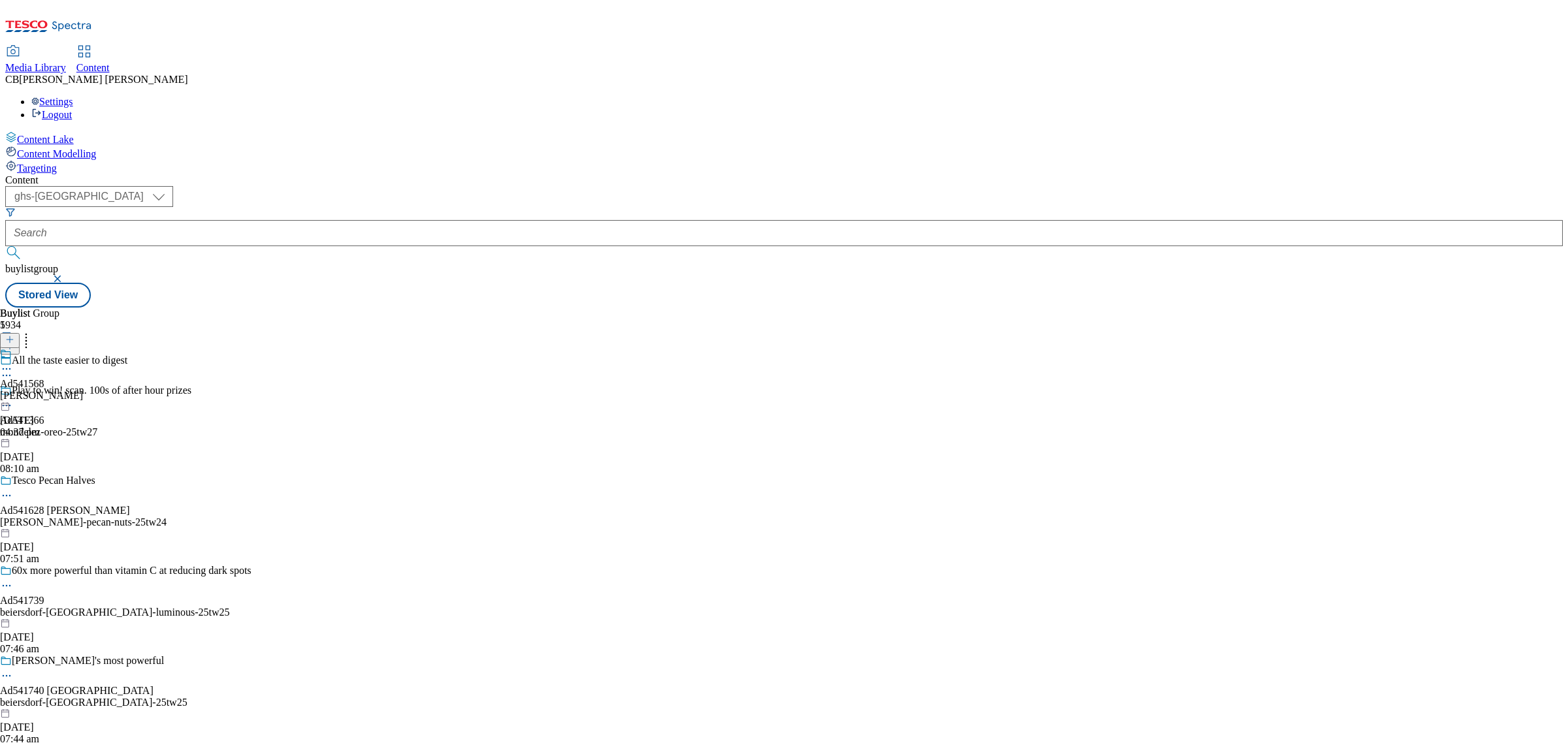
click at [8, 368] on circle at bounding box center [7, 369] width 2 height 2
click at [108, 482] on span "Open Preview Url" at bounding box center [74, 487] width 68 height 10
click at [13, 362] on icon at bounding box center [7, 369] width 13 height 13
click at [70, 497] on span "Publish" at bounding box center [55, 502] width 29 height 10
